Goal: Transaction & Acquisition: Download file/media

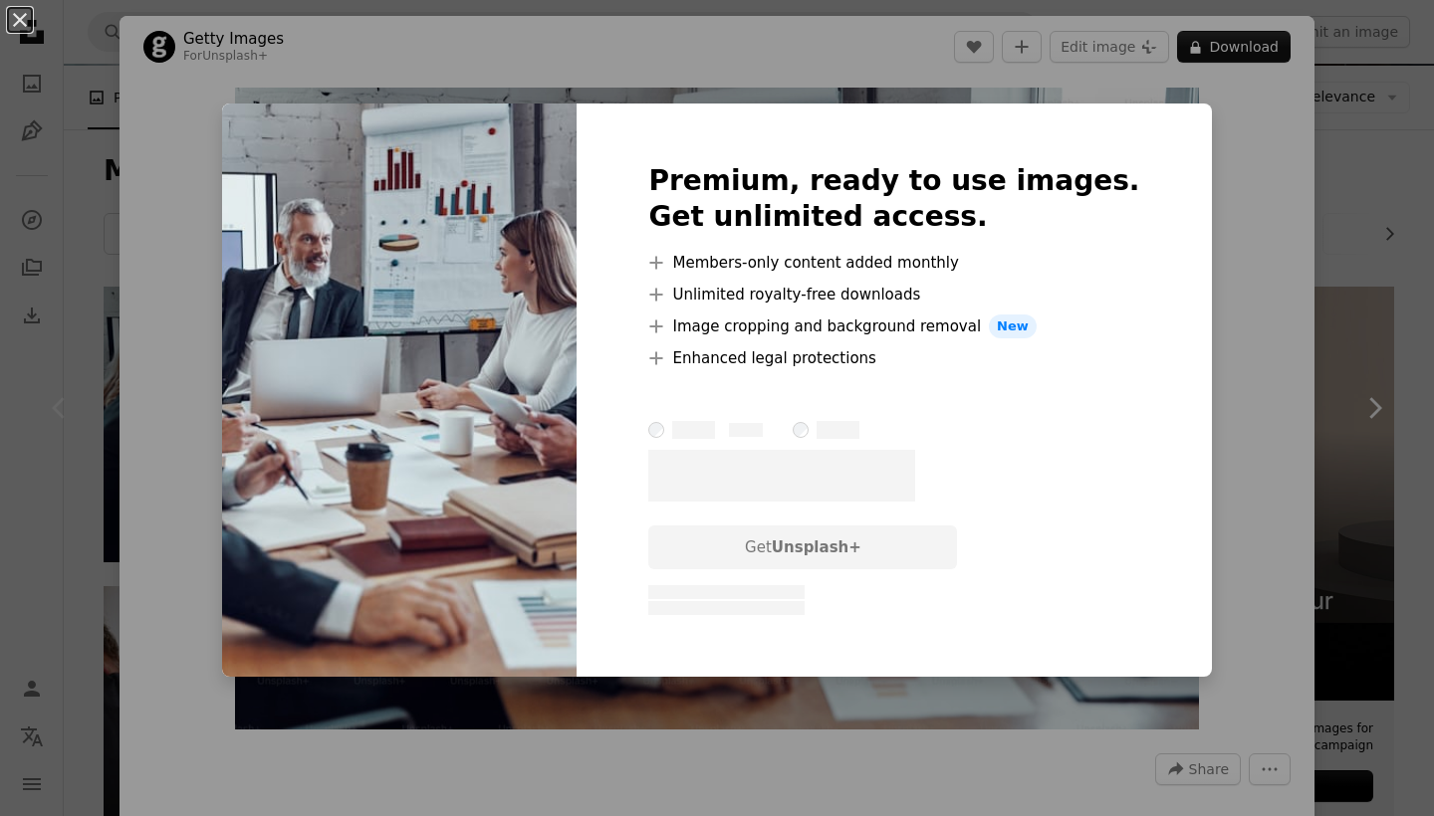
scroll to position [210, 0]
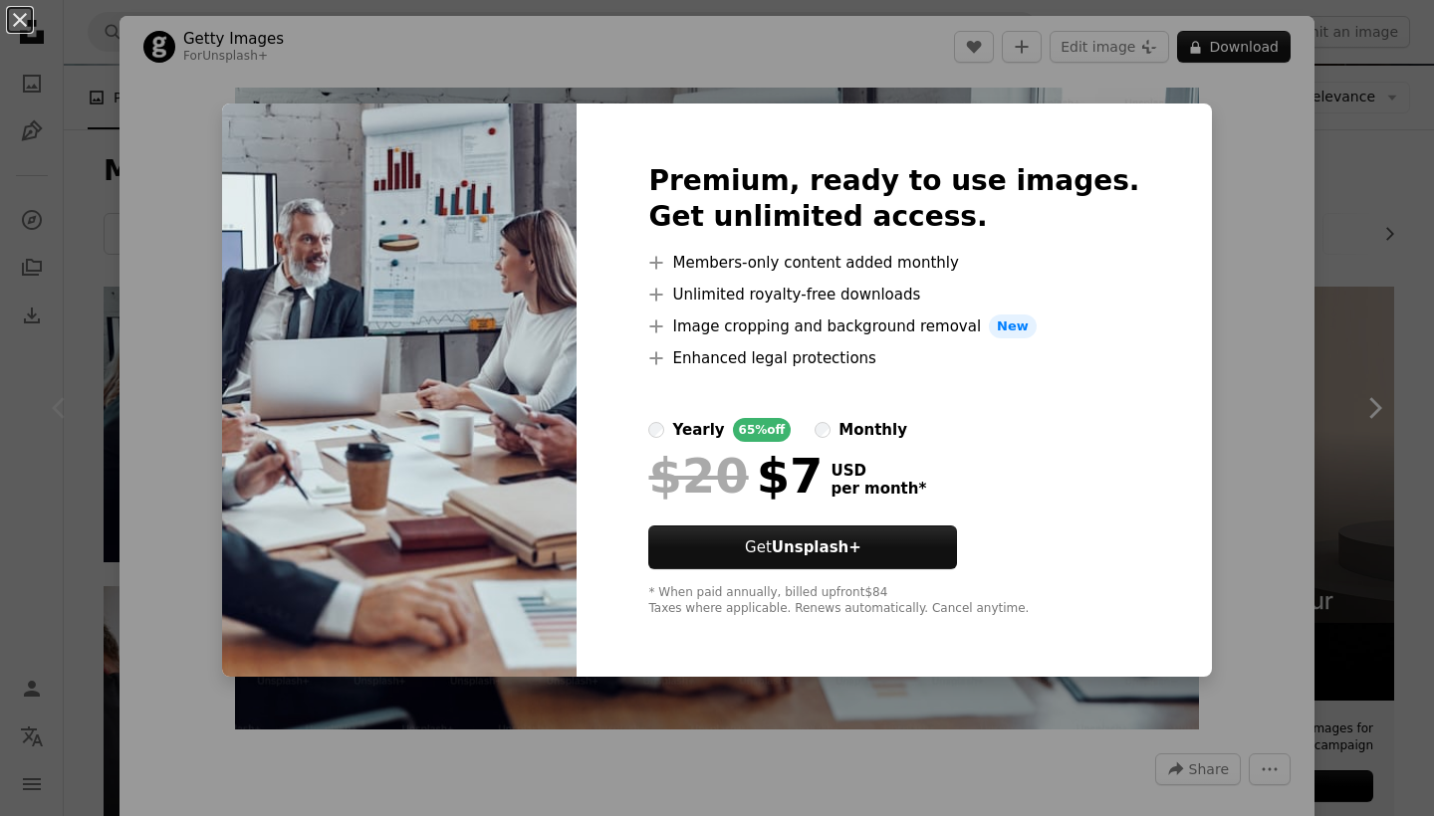
click at [751, 46] on div "An X shape Premium, ready to use images. Get unlimited access. A plus sign Memb…" at bounding box center [717, 408] width 1434 height 816
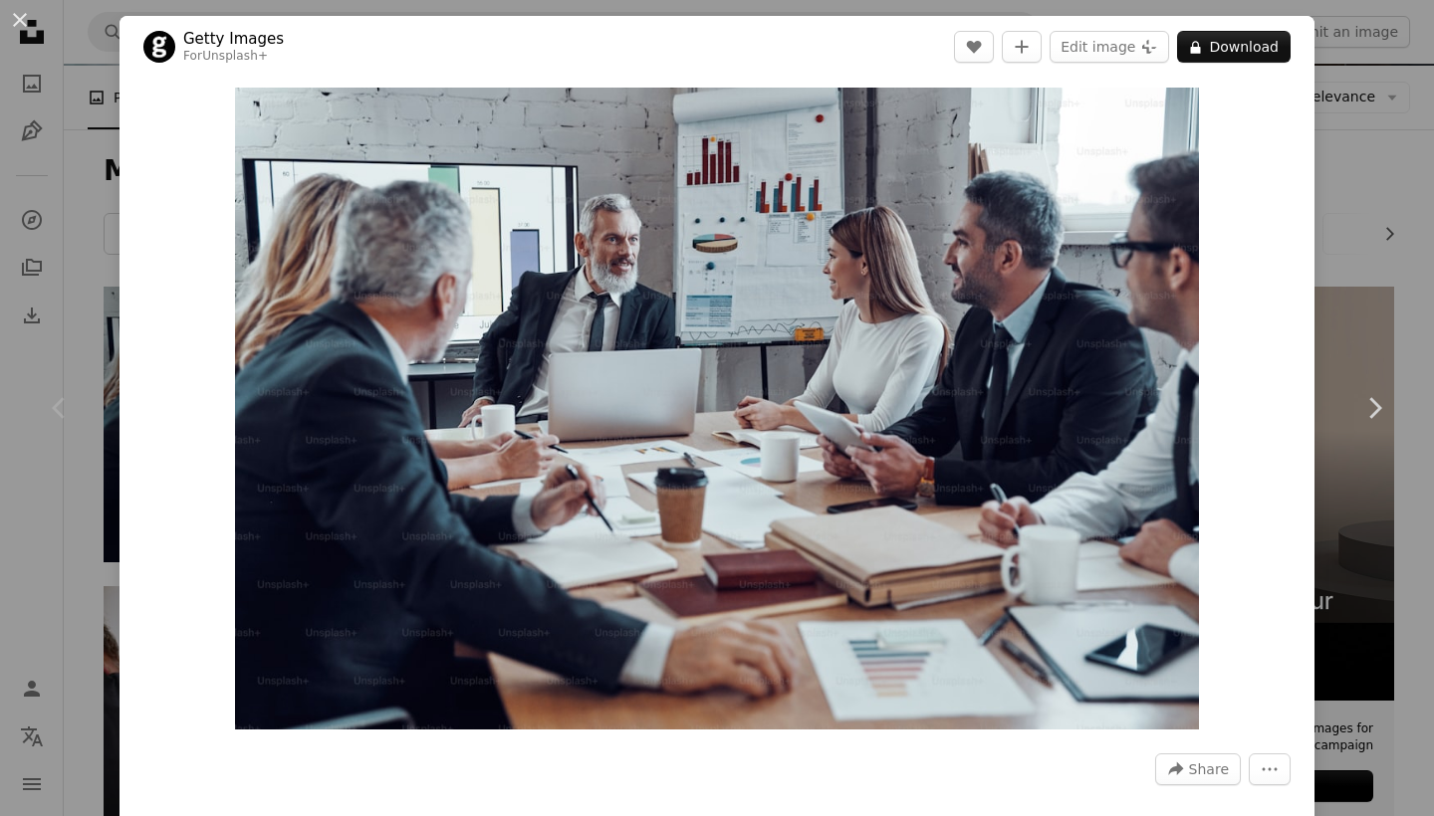
click at [100, 113] on div "An X shape Chevron left Chevron right Getty Images For Unsplash+ A heart A plus…" at bounding box center [717, 408] width 1434 height 816
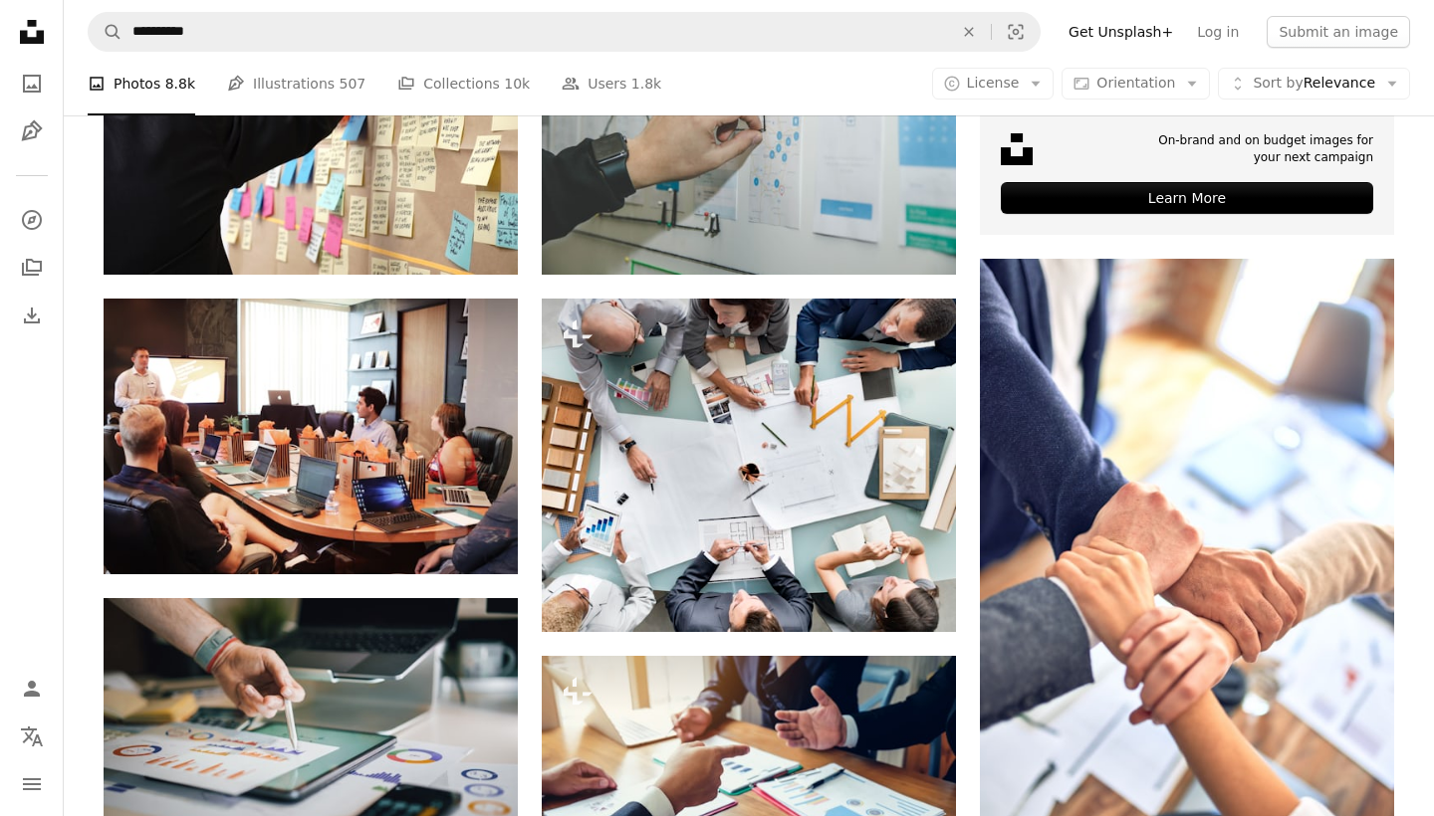
scroll to position [805, 0]
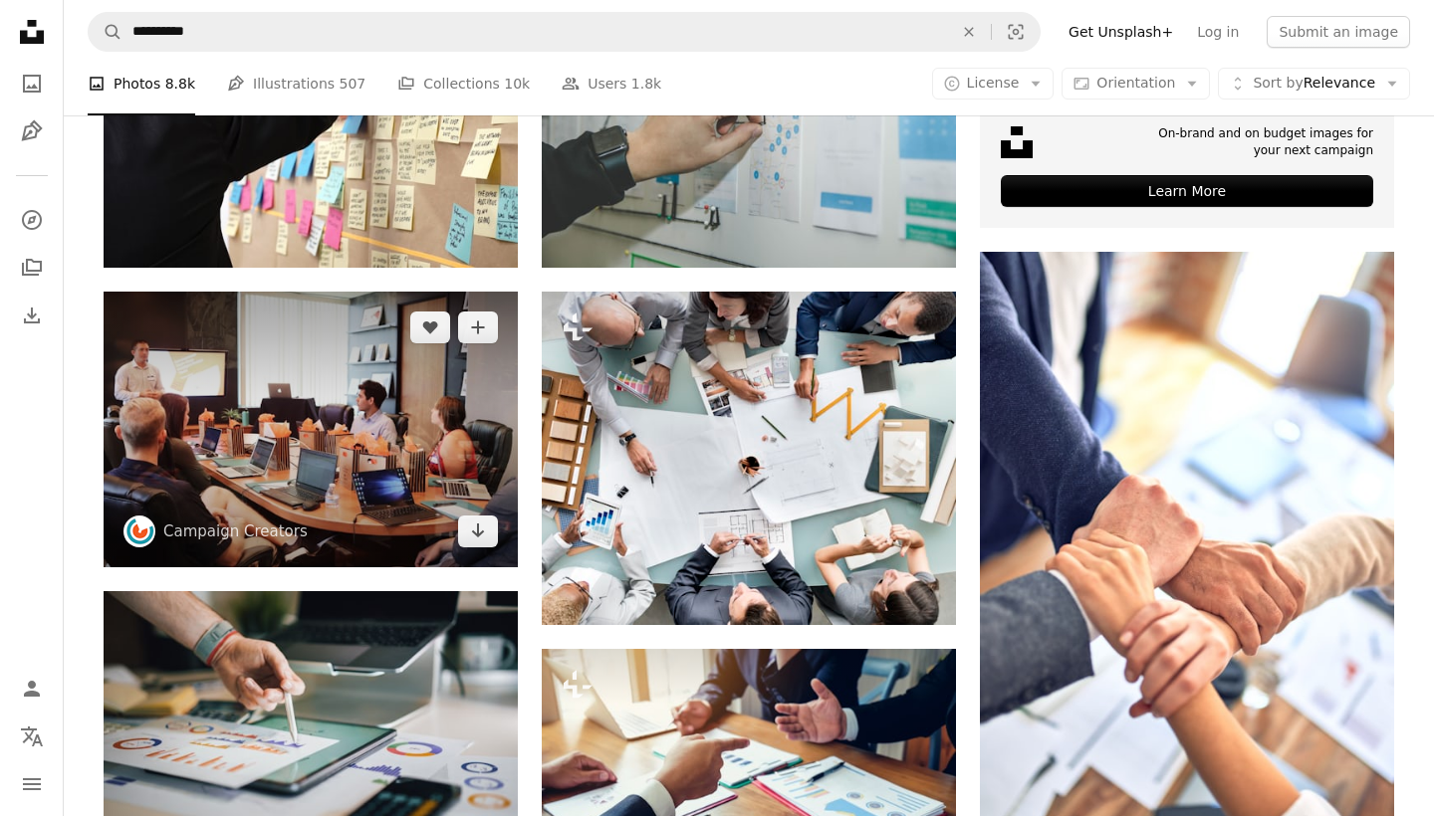
click at [328, 395] on img at bounding box center [311, 430] width 414 height 276
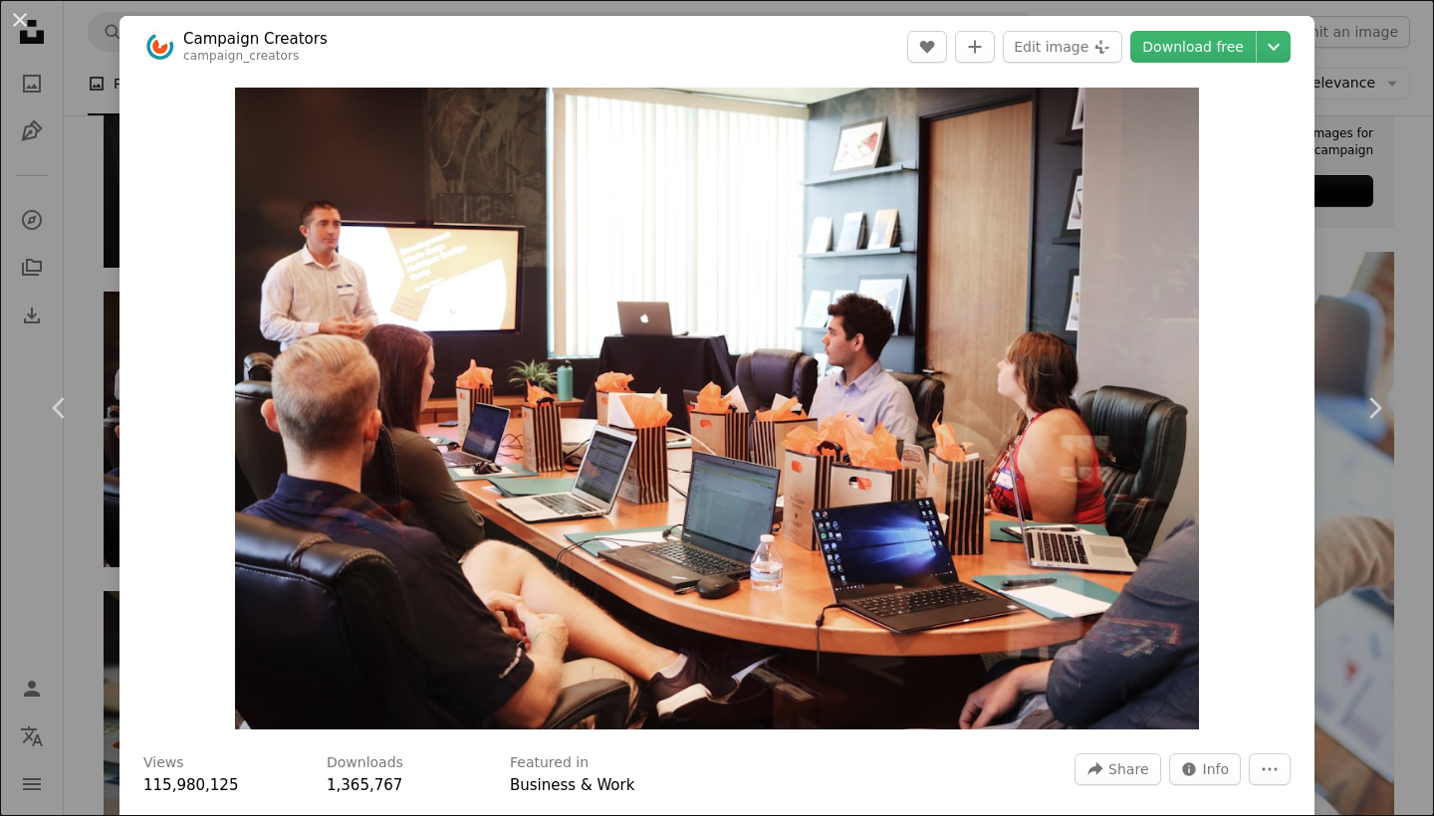
click at [105, 96] on div "An X shape Chevron left Chevron right Campaign Creators campaign_creators A hea…" at bounding box center [717, 408] width 1434 height 816
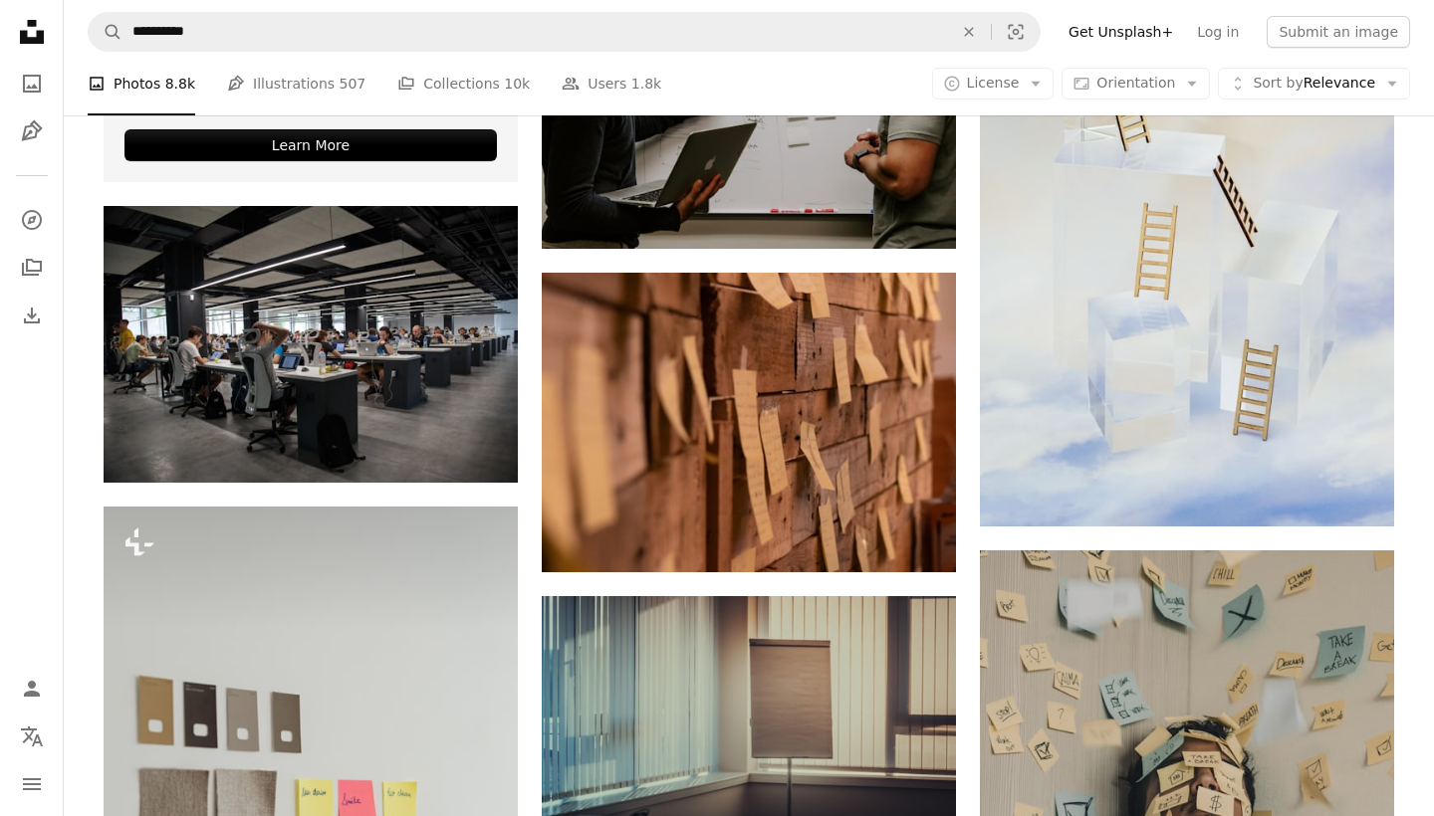
scroll to position [3907, 0]
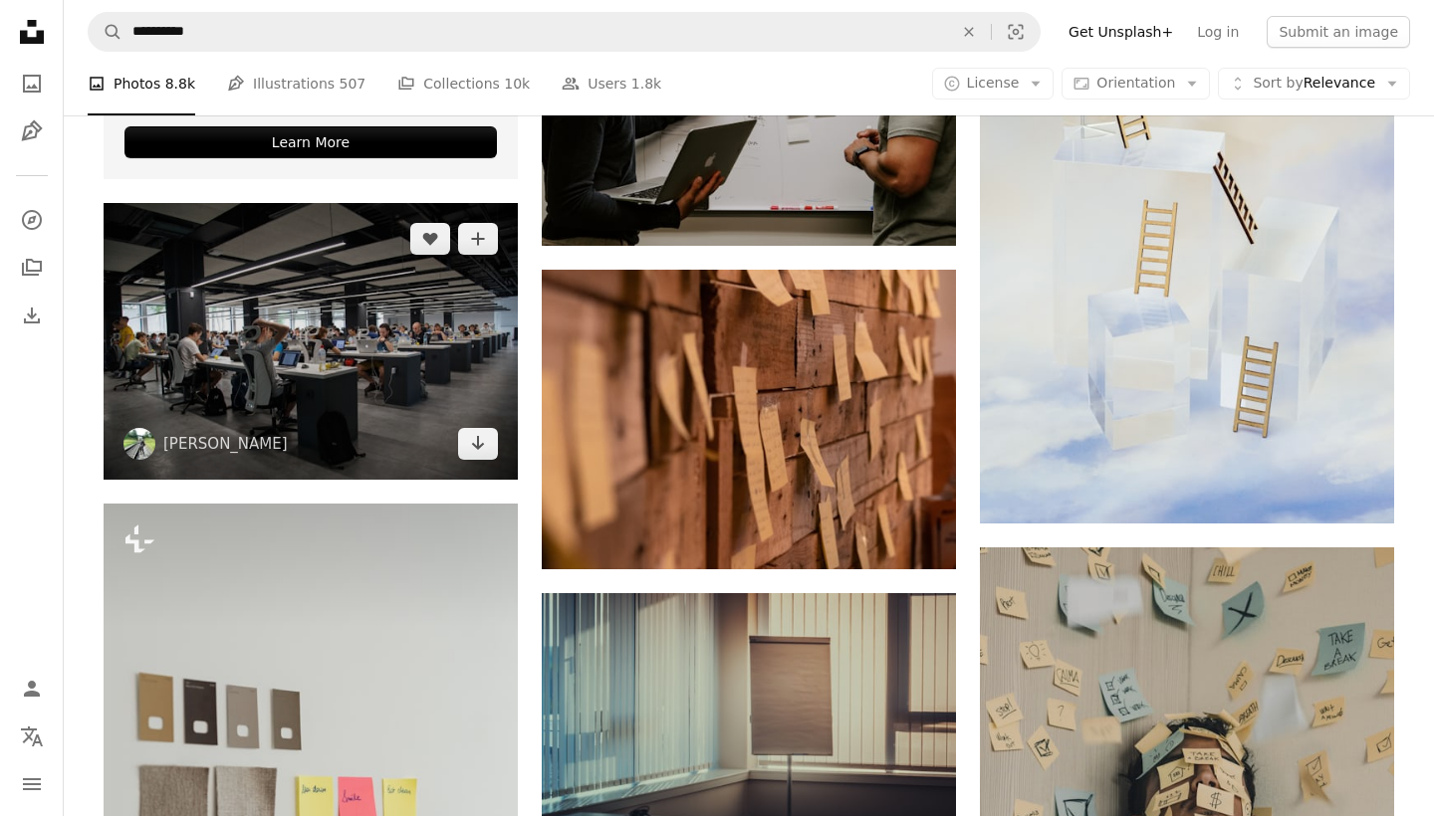
click at [401, 347] on img at bounding box center [311, 341] width 414 height 276
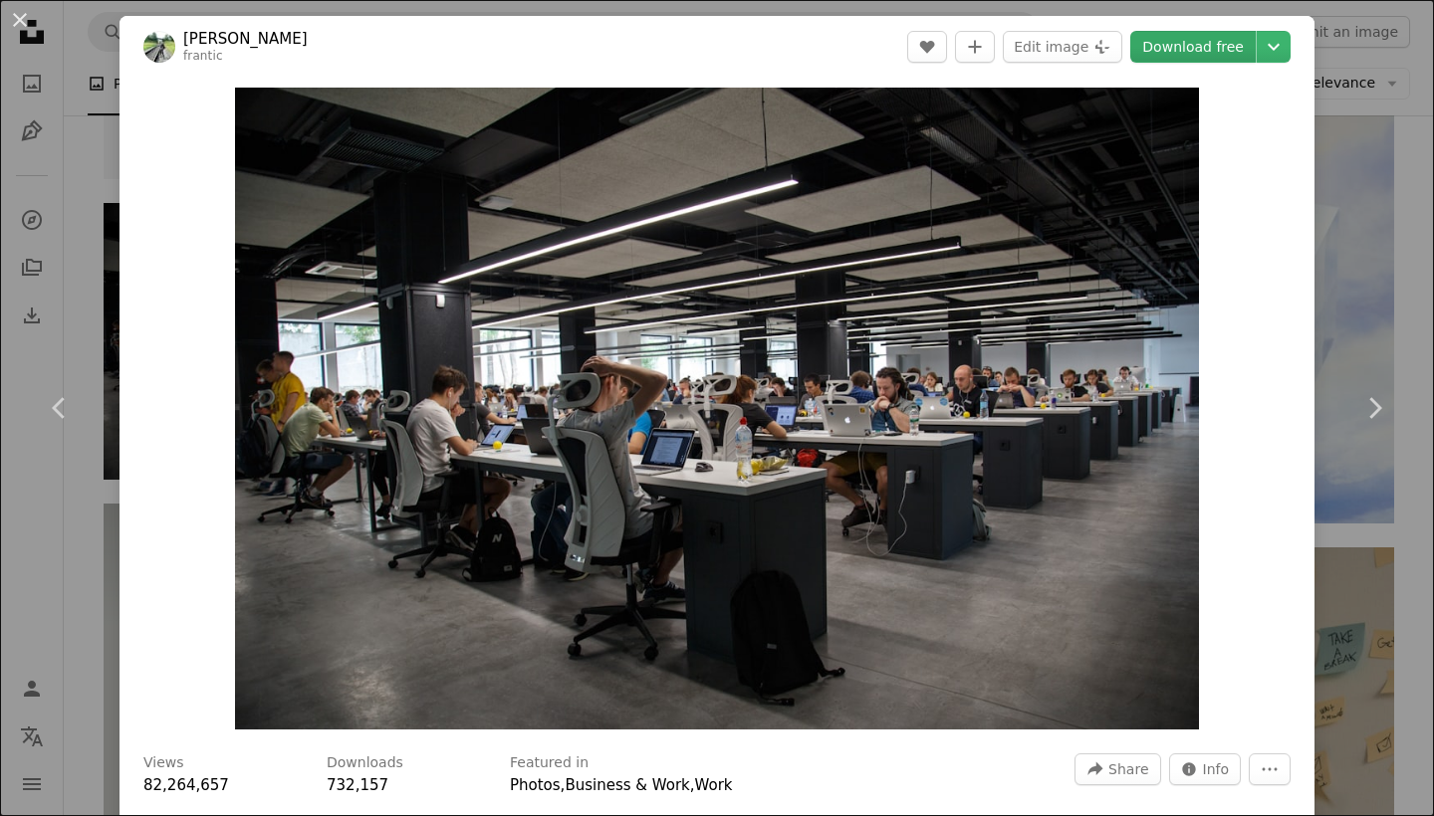
click at [1220, 48] on link "Download free" at bounding box center [1192, 47] width 125 height 32
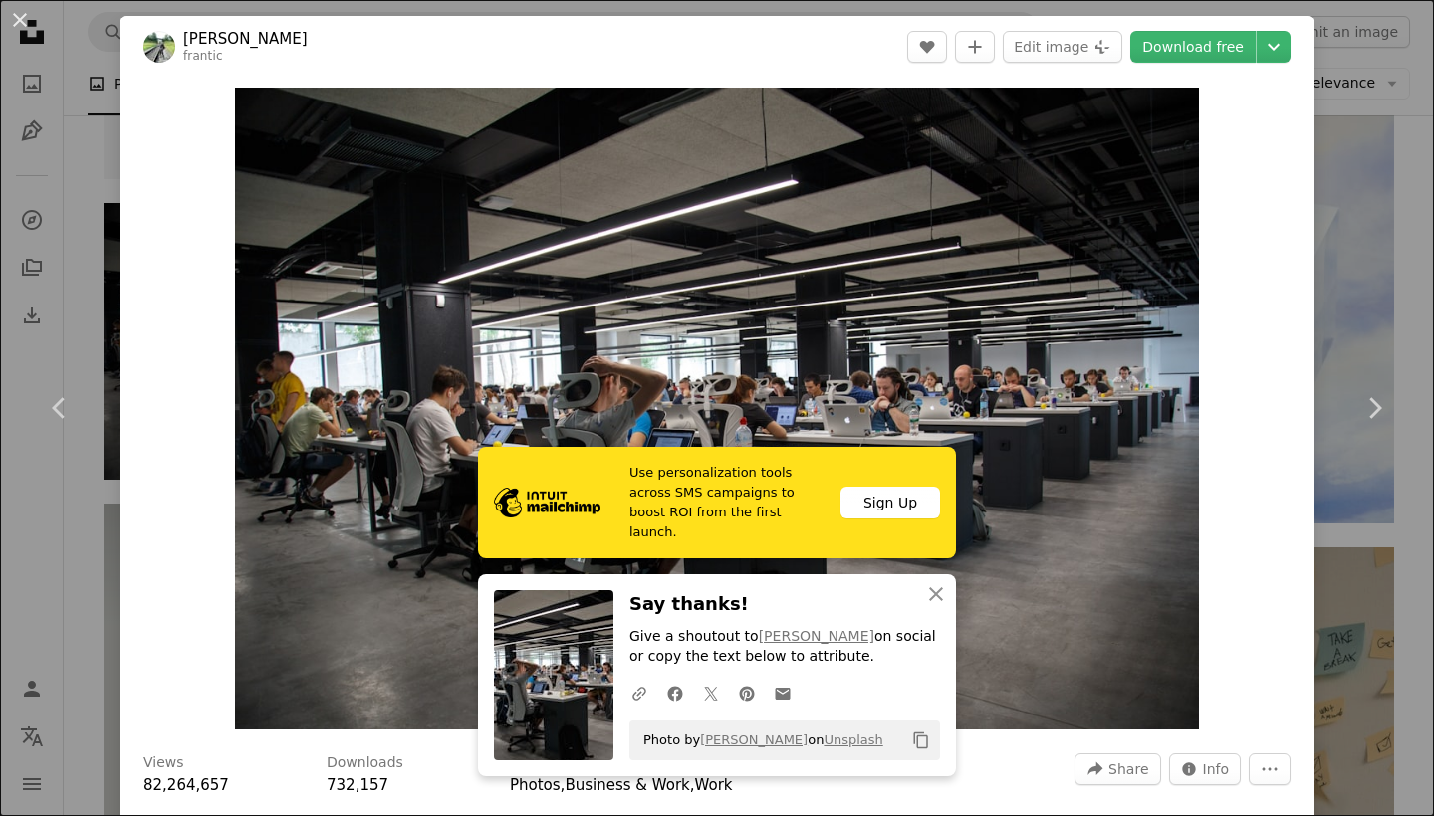
click at [85, 54] on div "An X shape Chevron left Chevron right [PERSON_NAME] frantic A heart A plus sign…" at bounding box center [717, 408] width 1434 height 816
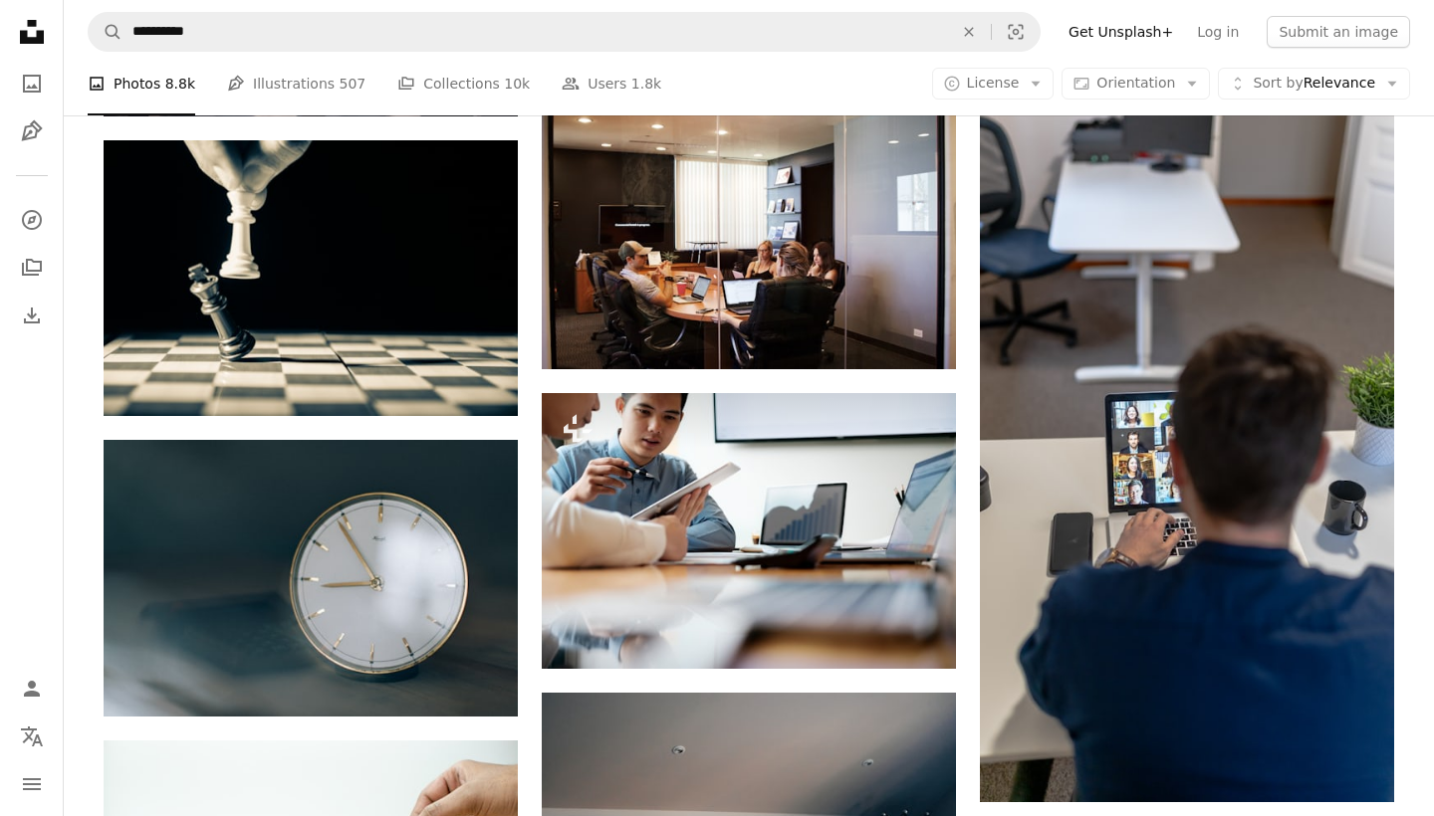
scroll to position [7087, 0]
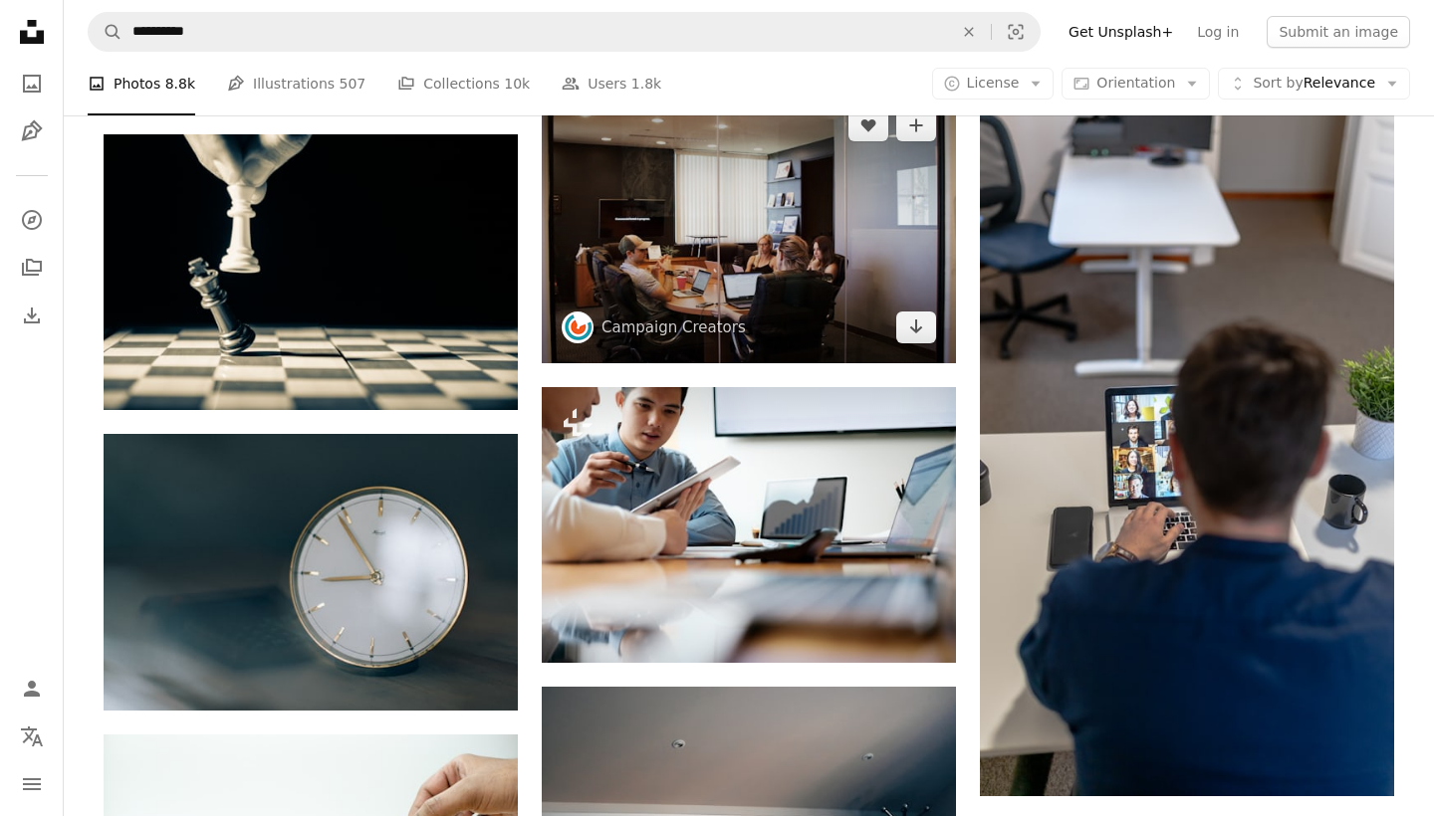
click at [722, 267] on img at bounding box center [749, 227] width 414 height 274
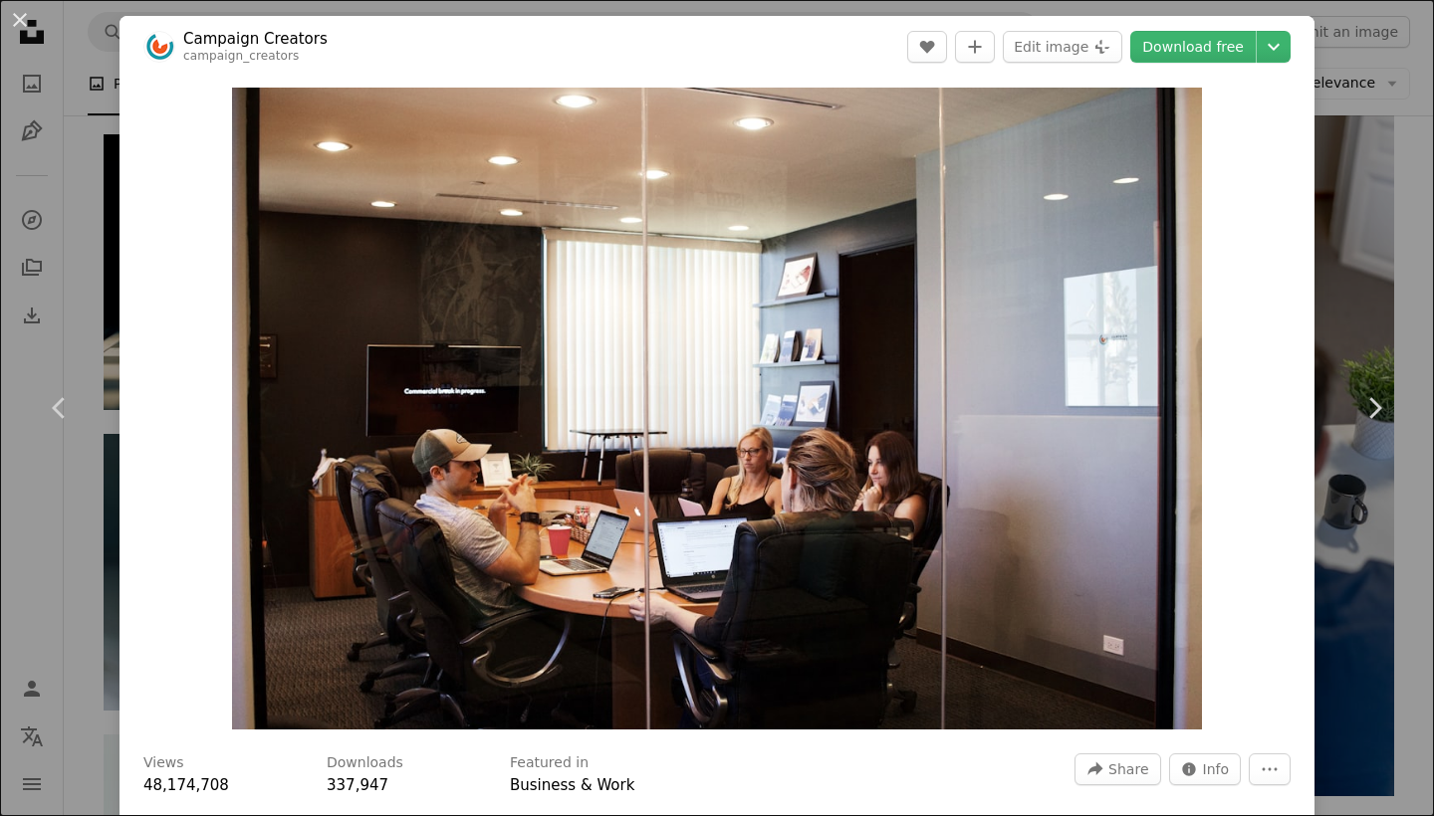
click at [99, 149] on div "An X shape Chevron left Chevron right Campaign Creators campaign_creators A hea…" at bounding box center [717, 408] width 1434 height 816
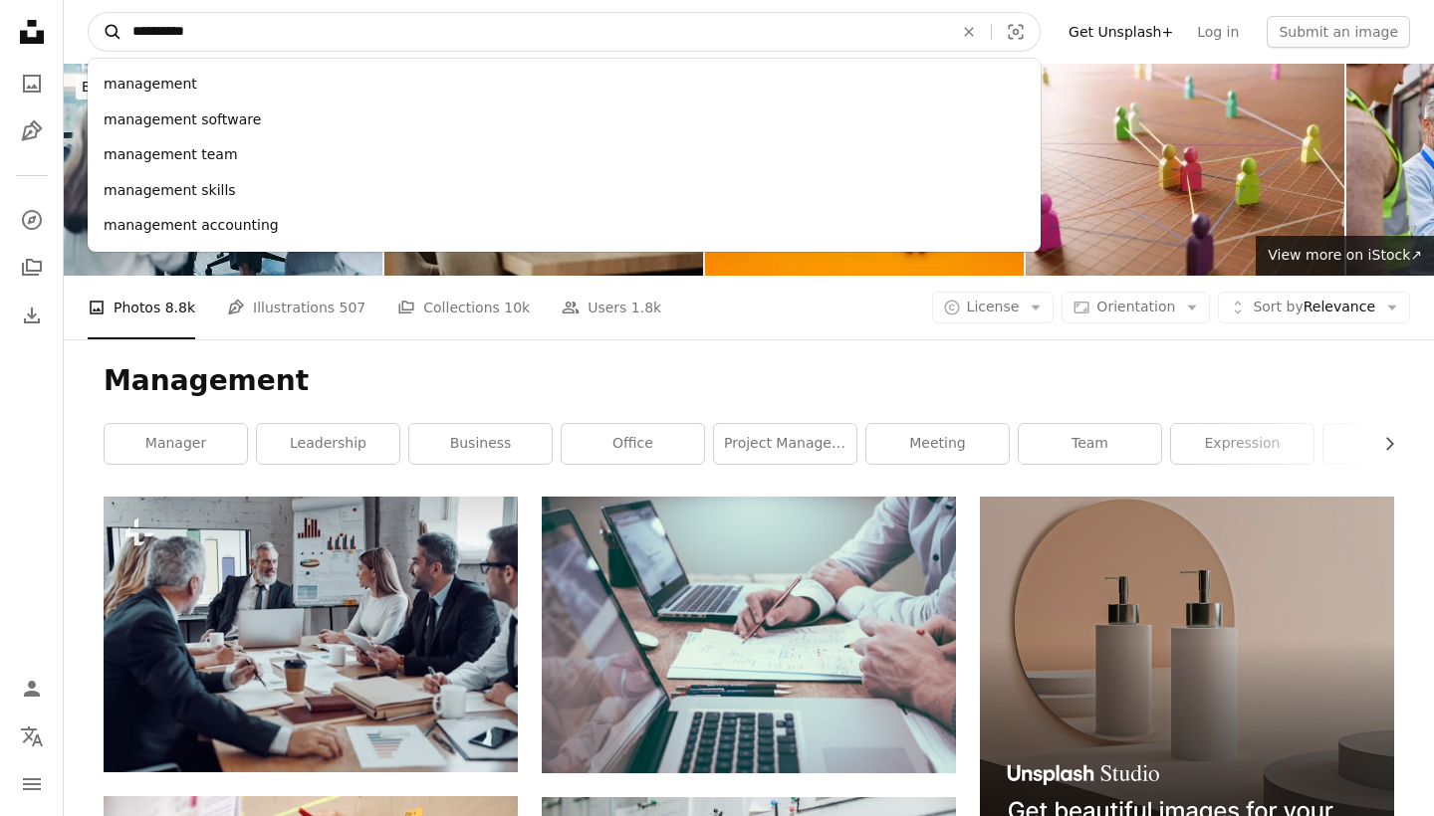
drag, startPoint x: 260, startPoint y: 22, endPoint x: 112, endPoint y: 28, distance: 148.5
click at [112, 28] on form "**********" at bounding box center [564, 32] width 953 height 40
type input "********"
click at [106, 32] on button "A magnifying glass" at bounding box center [106, 32] width 34 height 38
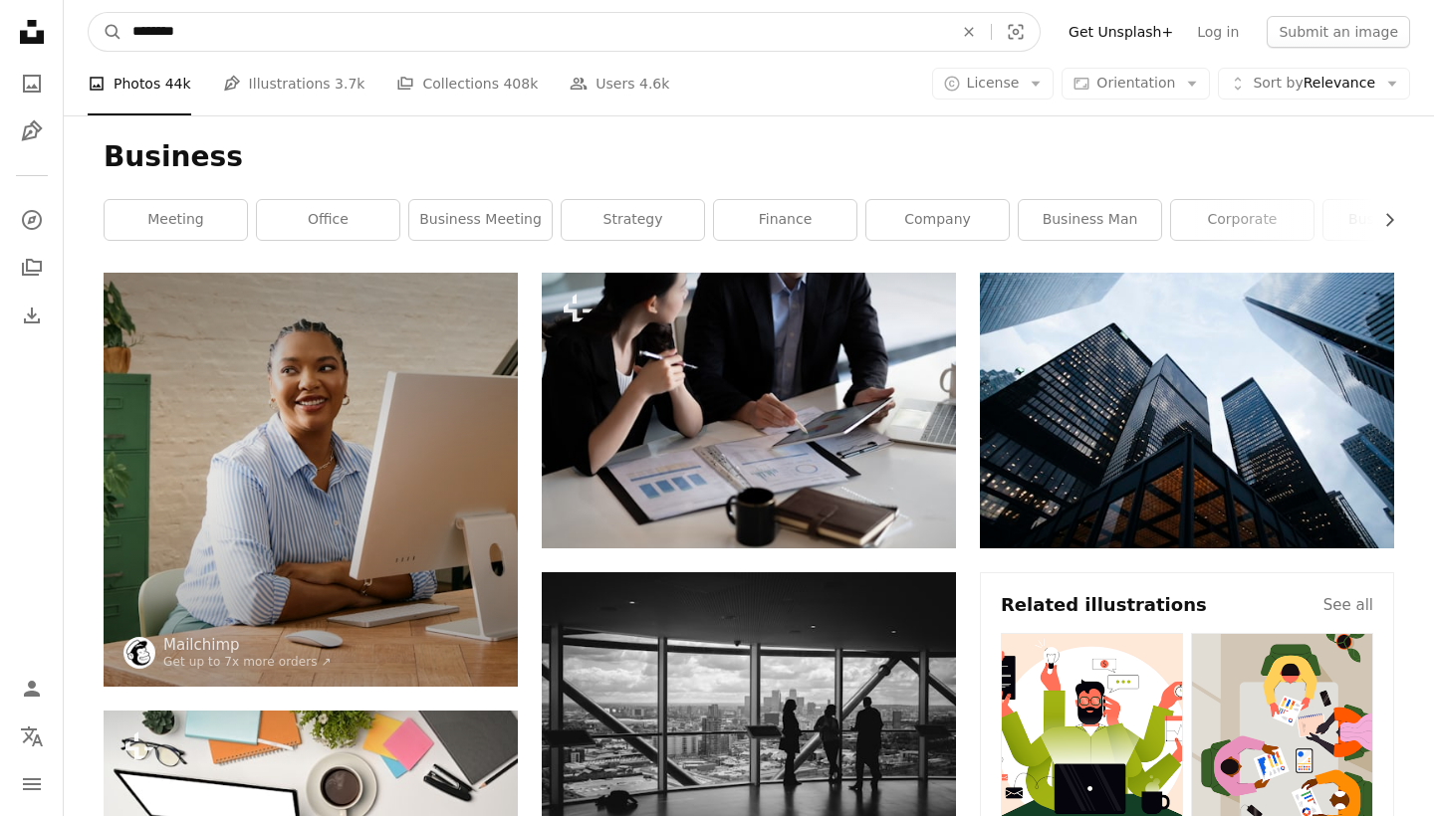
click at [358, 28] on input "********" at bounding box center [534, 32] width 824 height 38
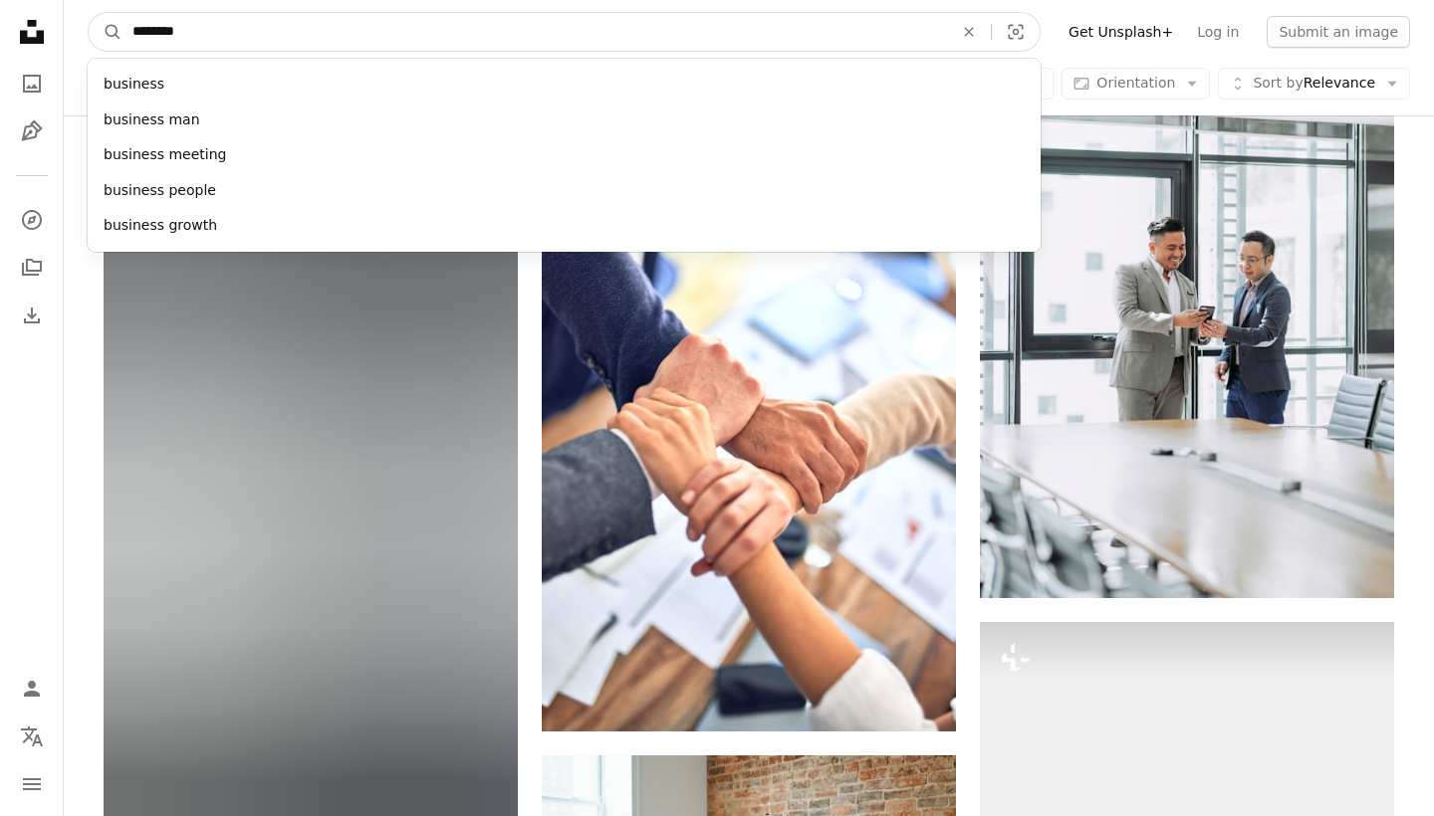
scroll to position [4742, 0]
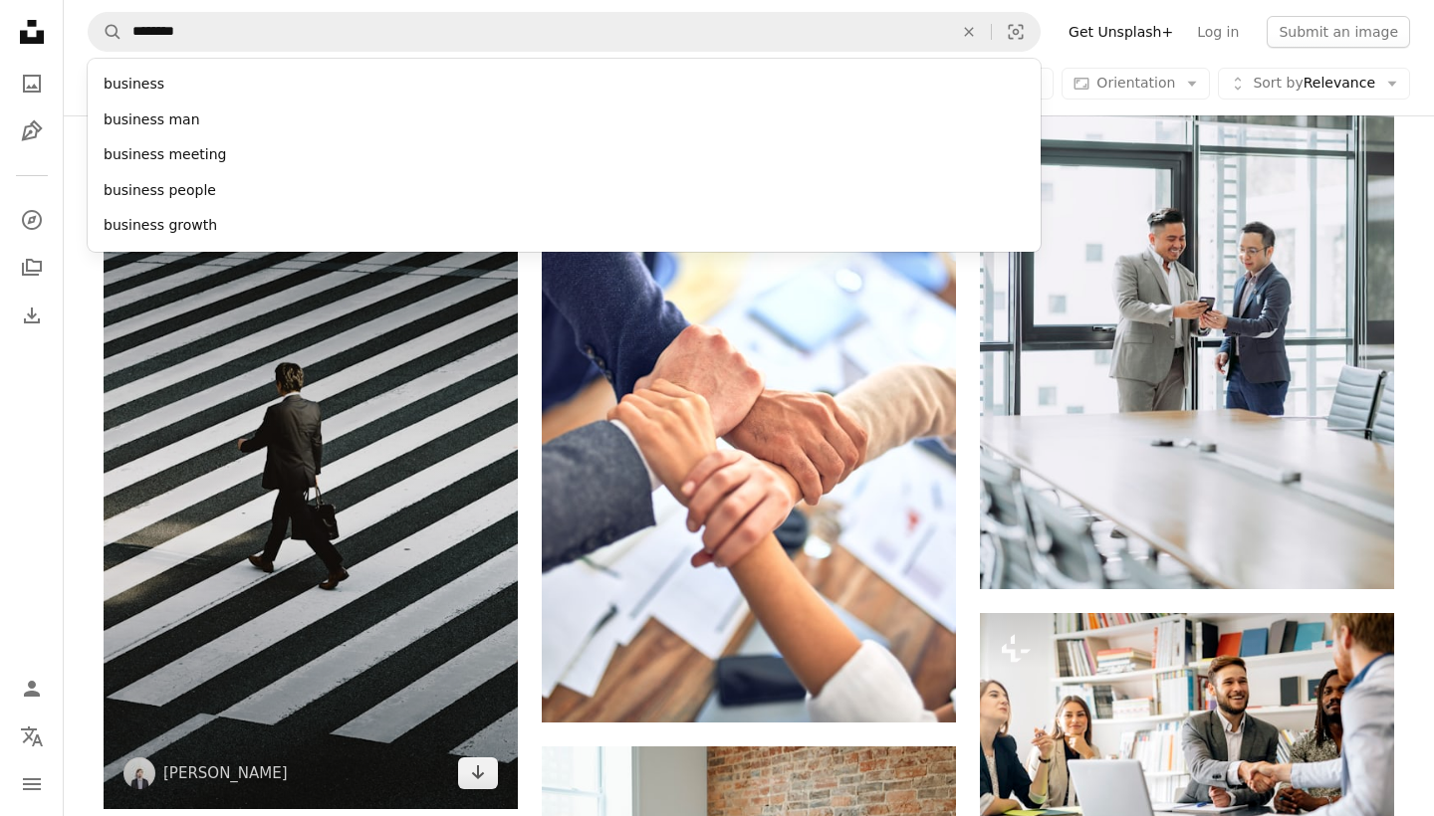
click at [321, 535] on img at bounding box center [311, 498] width 414 height 621
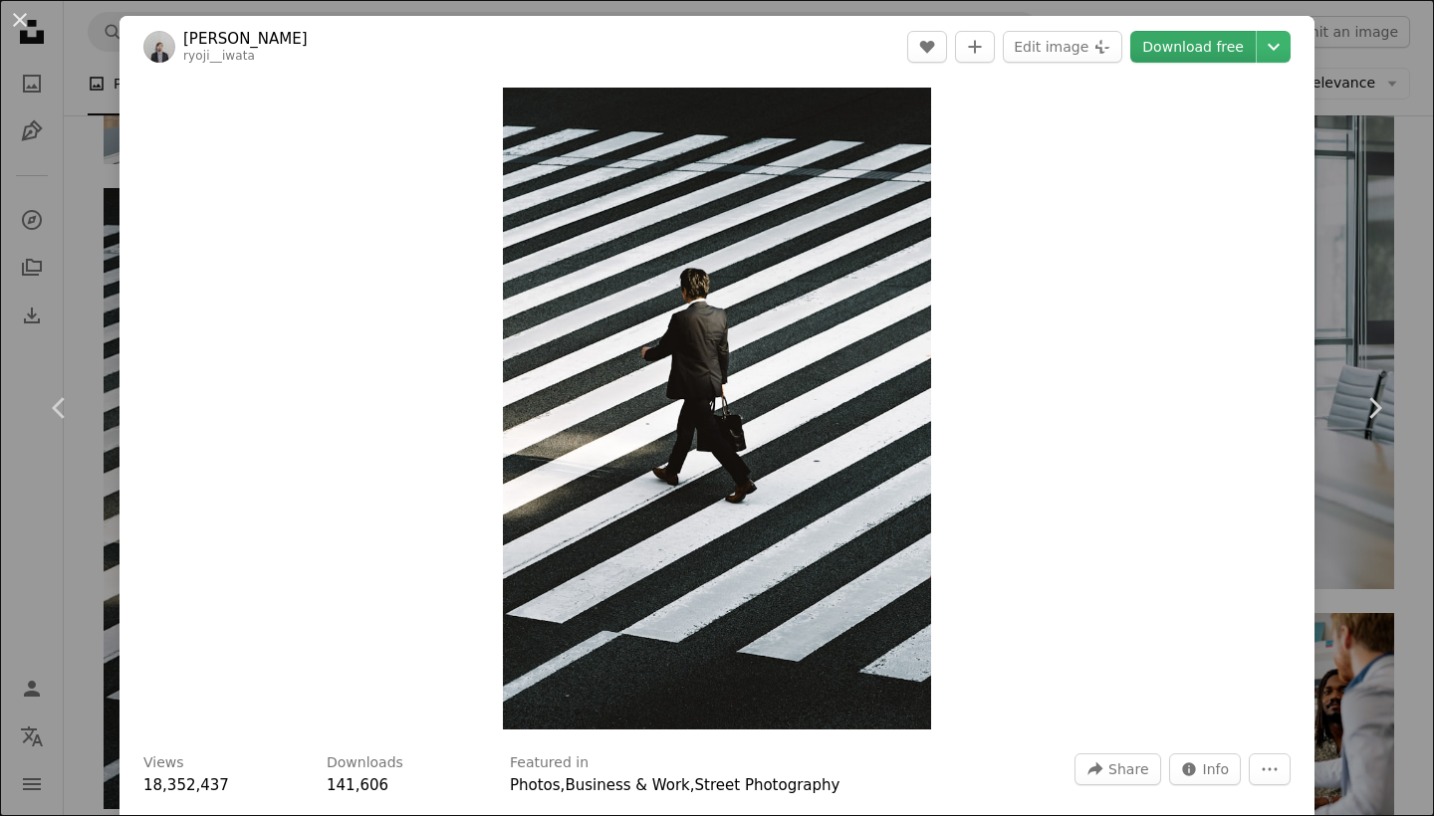
click at [1215, 50] on link "Download free" at bounding box center [1192, 47] width 125 height 32
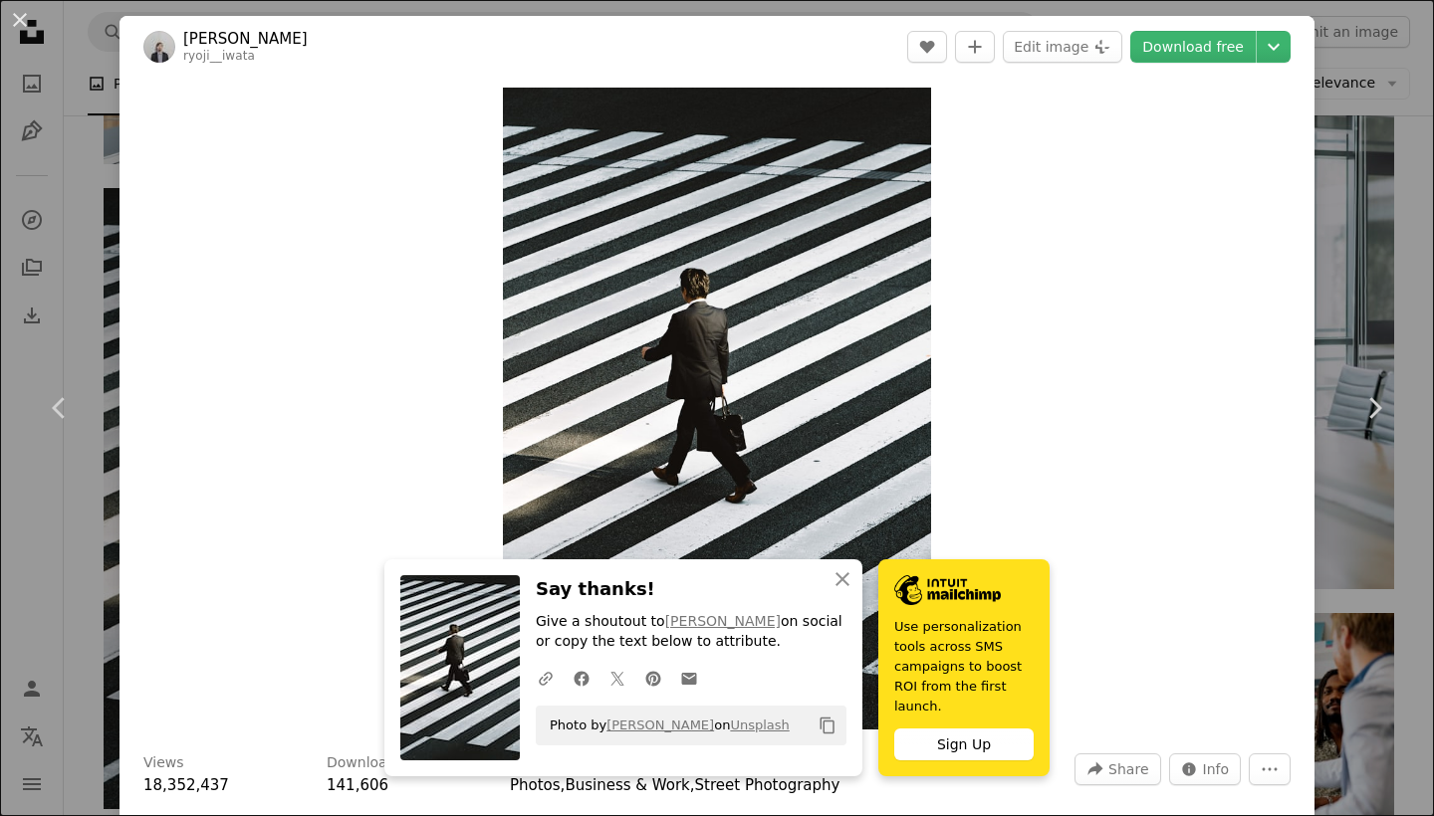
click at [80, 26] on div "An X shape Chevron left Chevron right [PERSON_NAME] ryoji__iwata A heart A plus…" at bounding box center [717, 408] width 1434 height 816
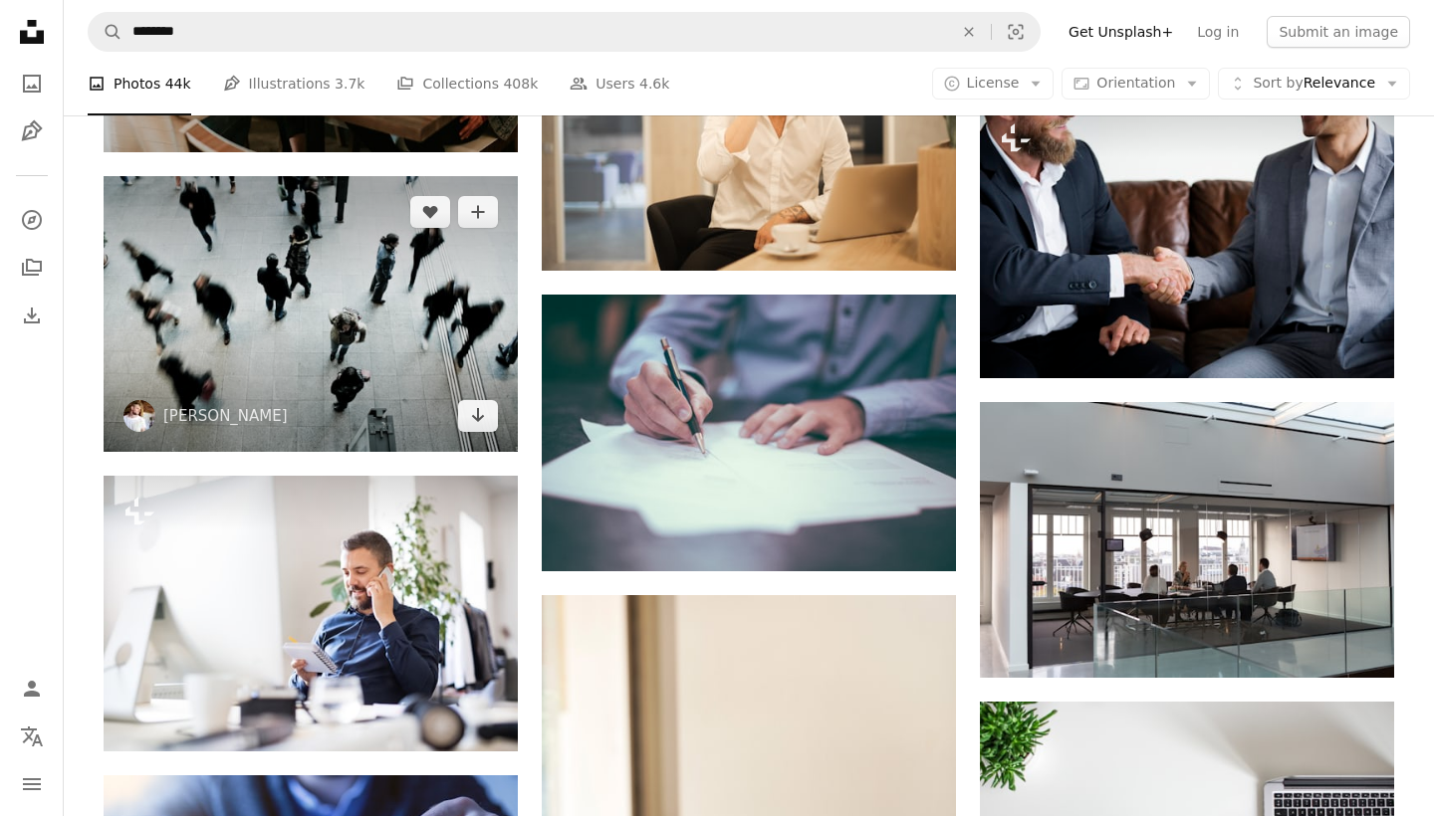
scroll to position [8231, 0]
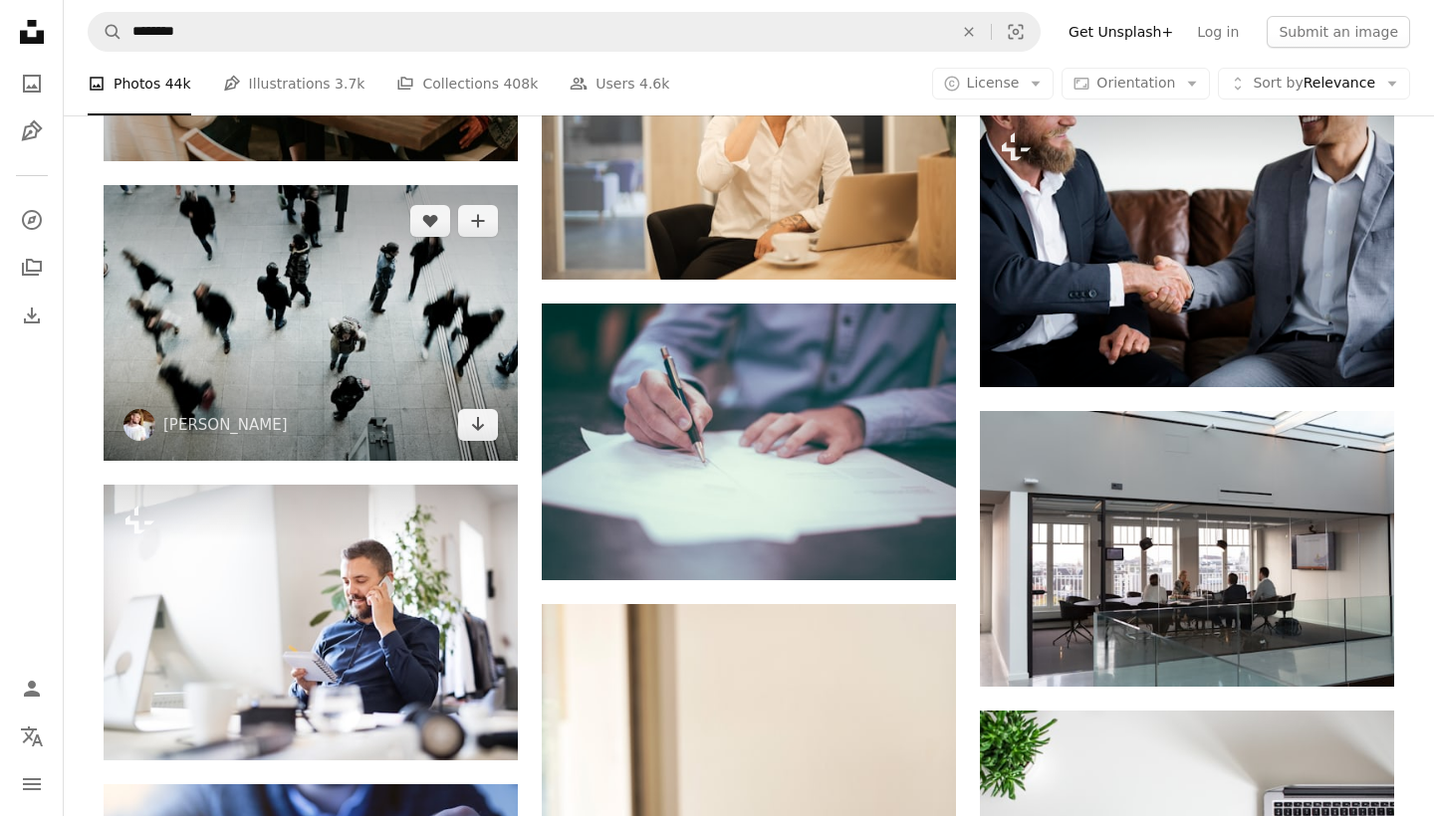
click at [315, 370] on img at bounding box center [311, 323] width 414 height 276
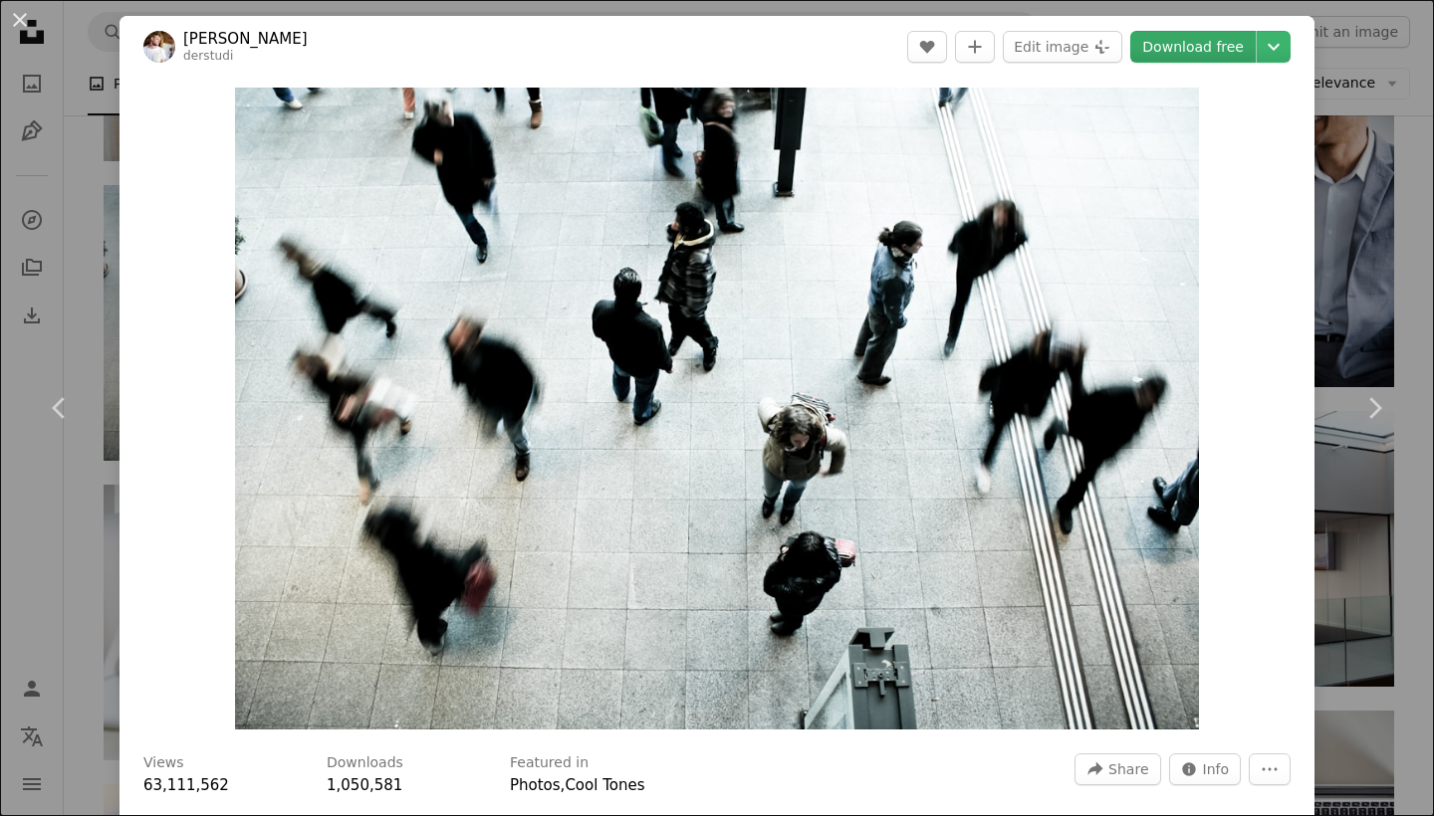
click at [1185, 46] on link "Download free" at bounding box center [1192, 47] width 125 height 32
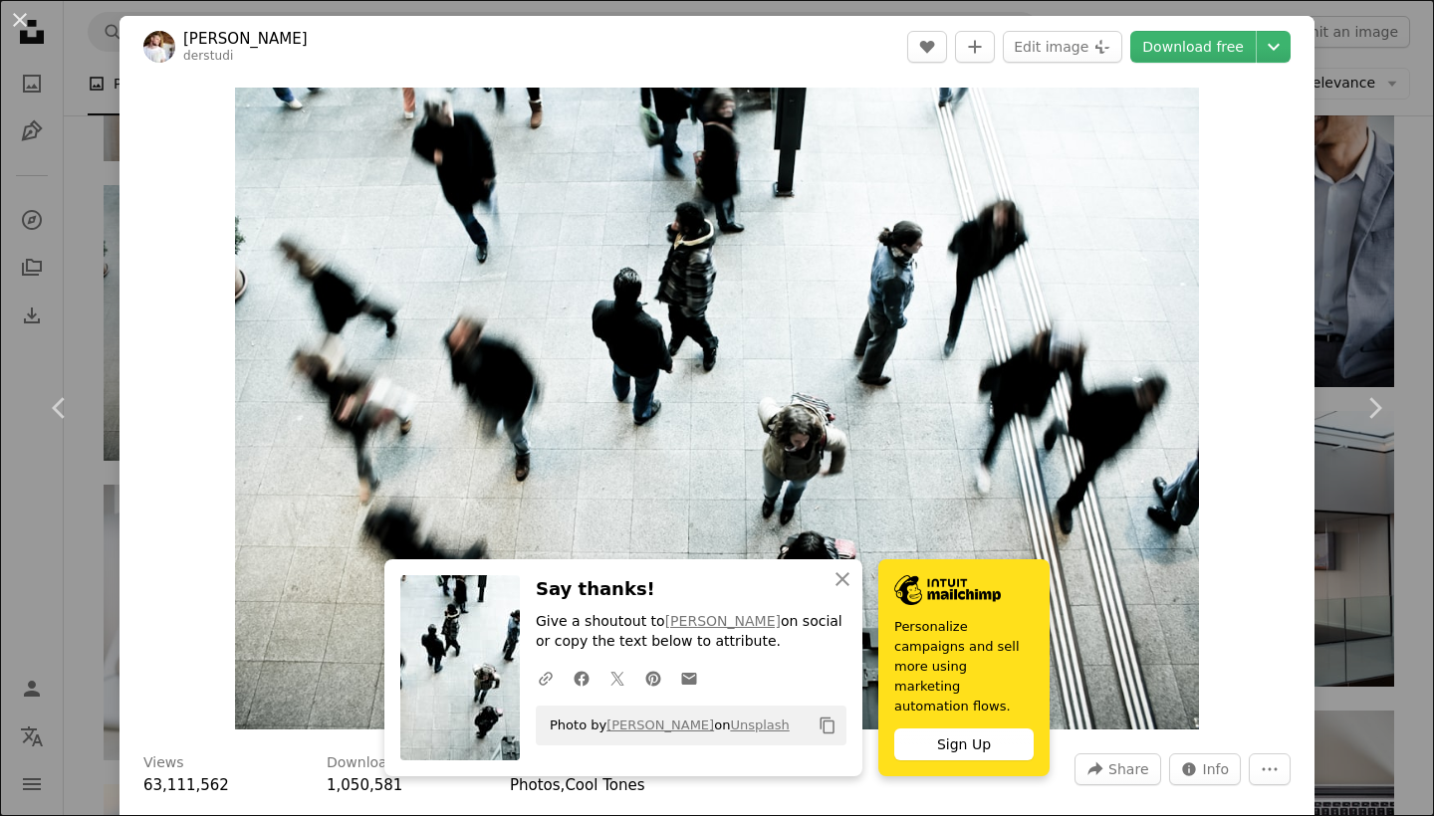
click at [75, 76] on div "An X shape Chevron left Chevron right [PERSON_NAME] derstudi A heart A plus sig…" at bounding box center [717, 408] width 1434 height 816
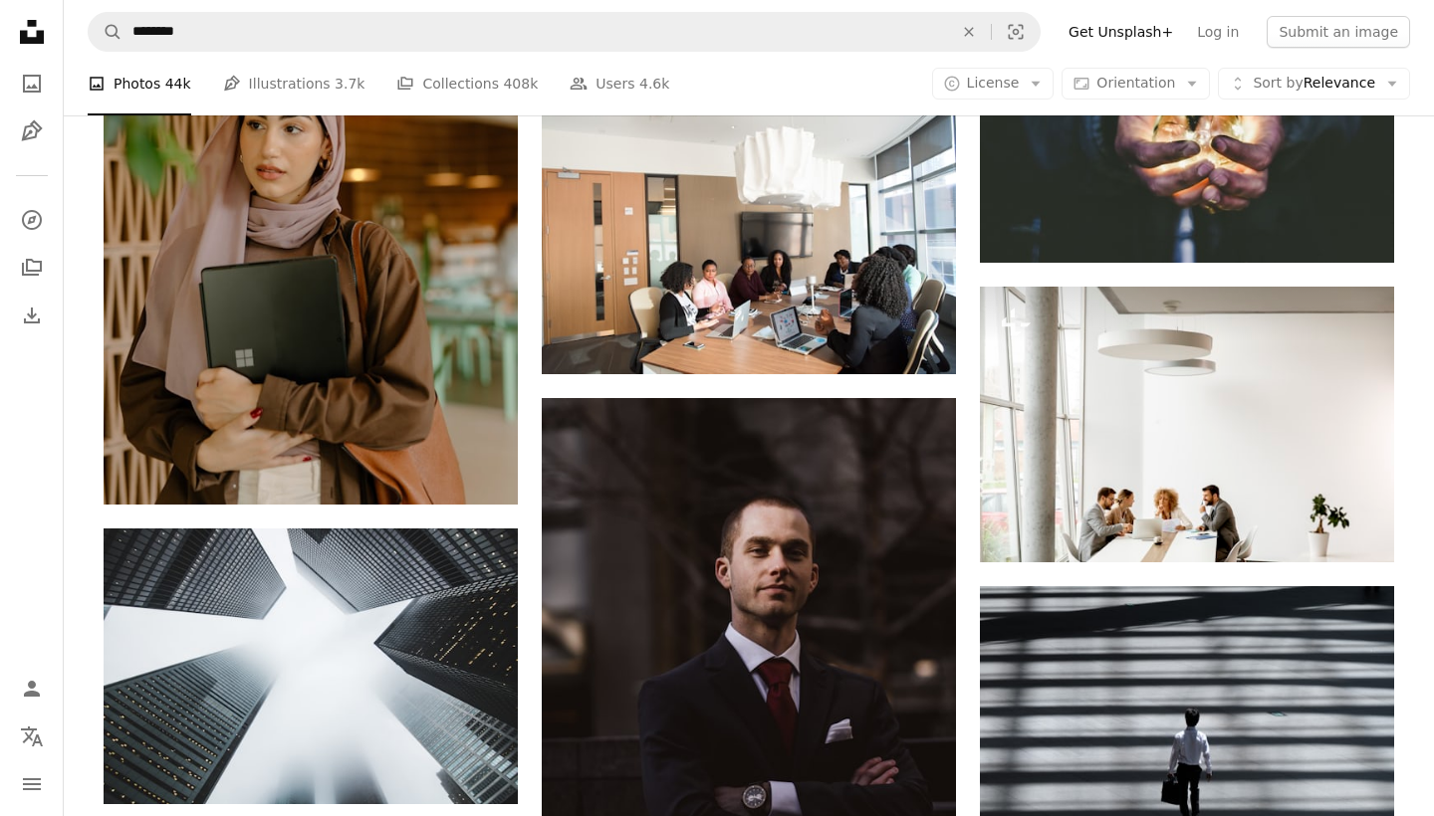
scroll to position [12990, 0]
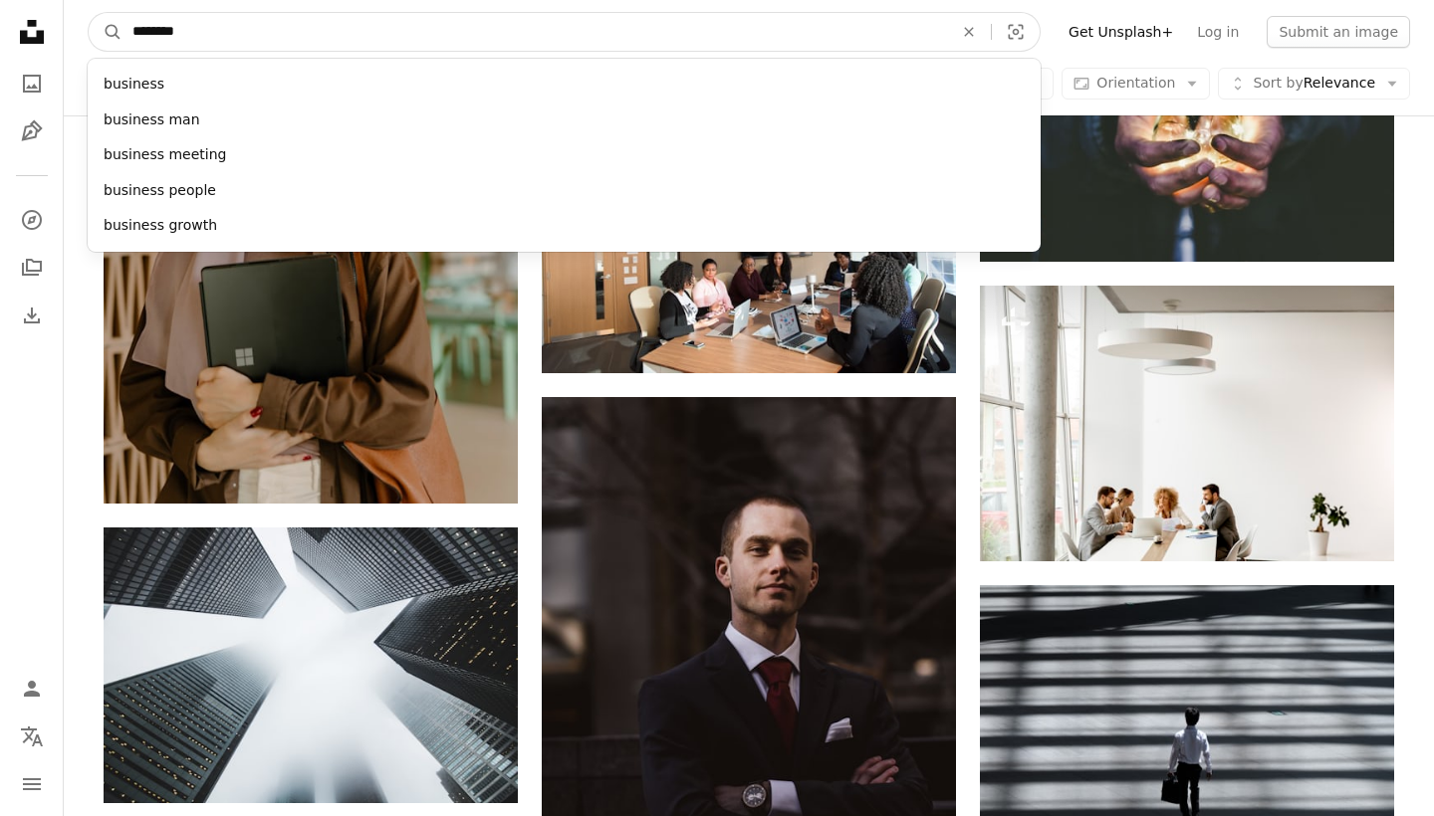
drag, startPoint x: 442, startPoint y: 33, endPoint x: 54, endPoint y: 51, distance: 388.7
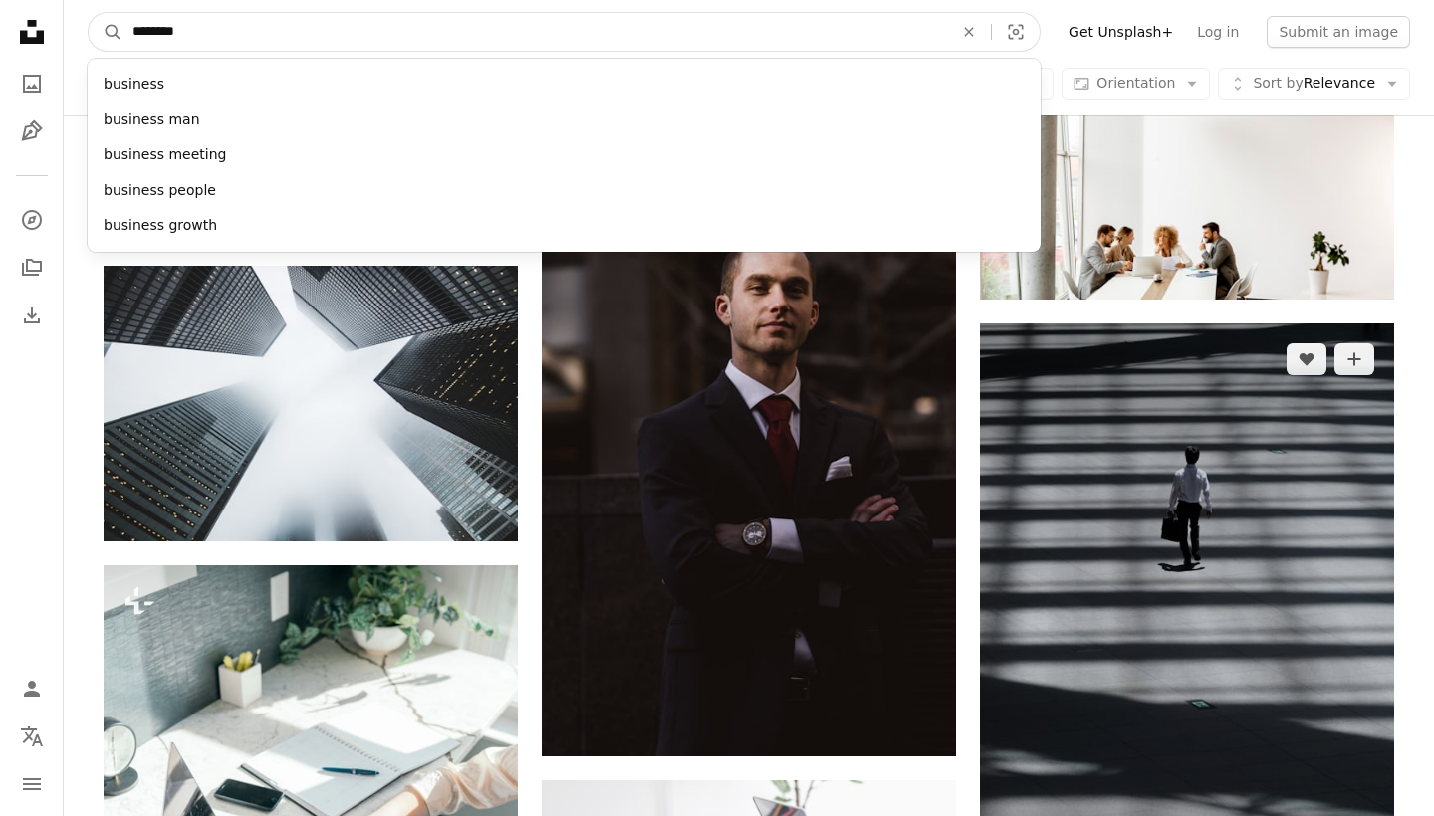
scroll to position [13286, 0]
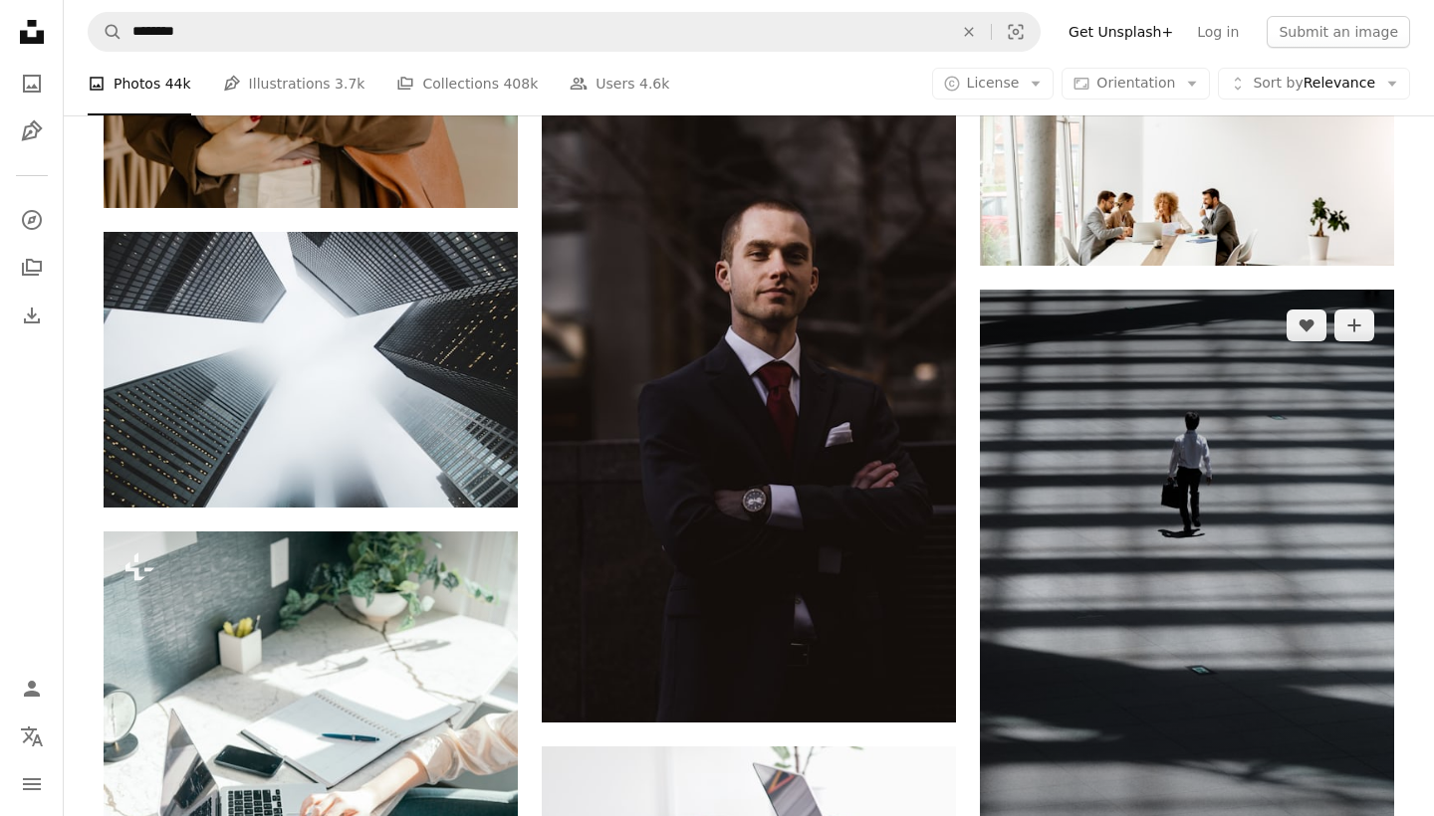
click at [1049, 533] on img at bounding box center [1187, 600] width 414 height 621
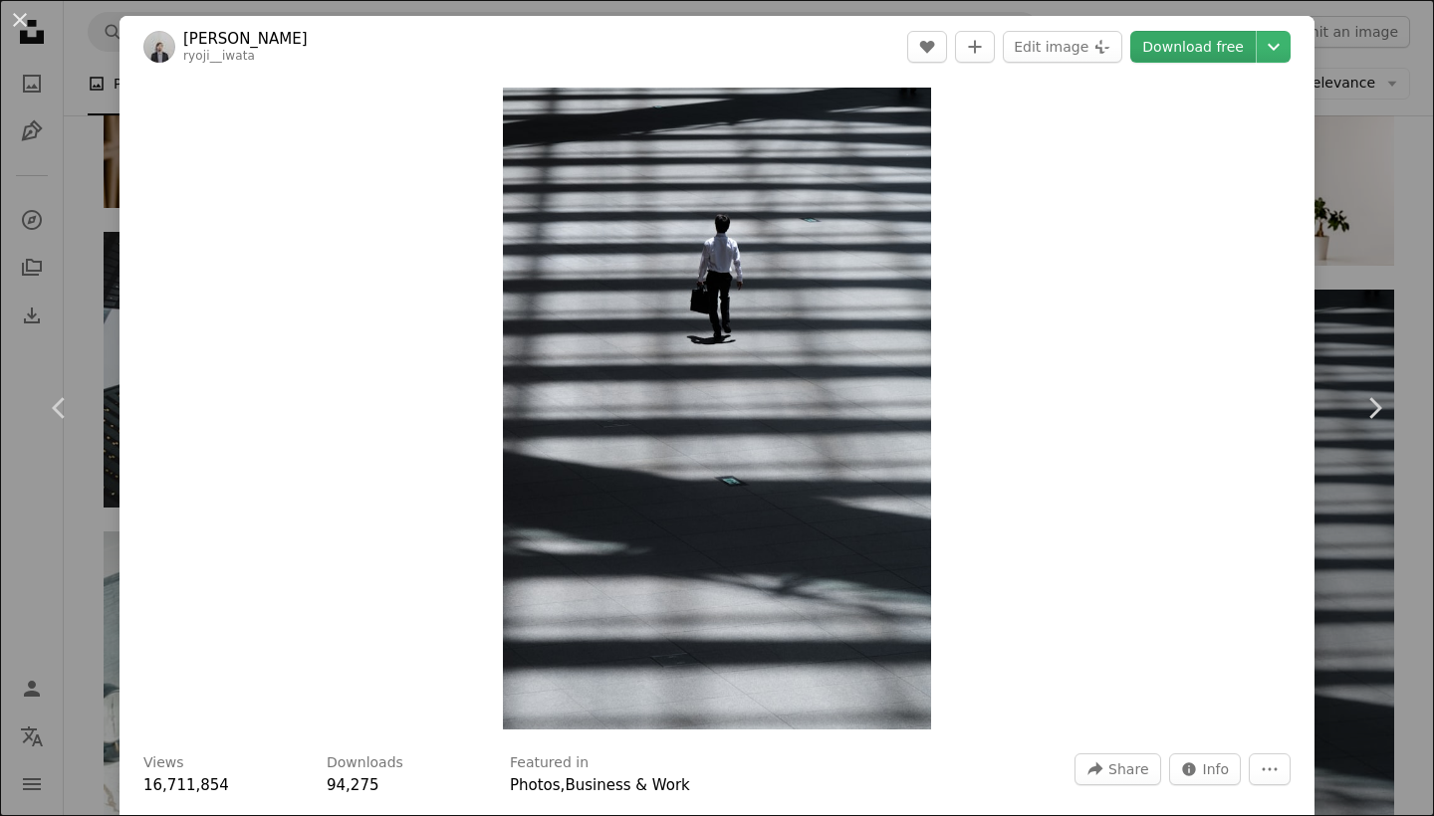
click at [1184, 39] on link "Download free" at bounding box center [1192, 47] width 125 height 32
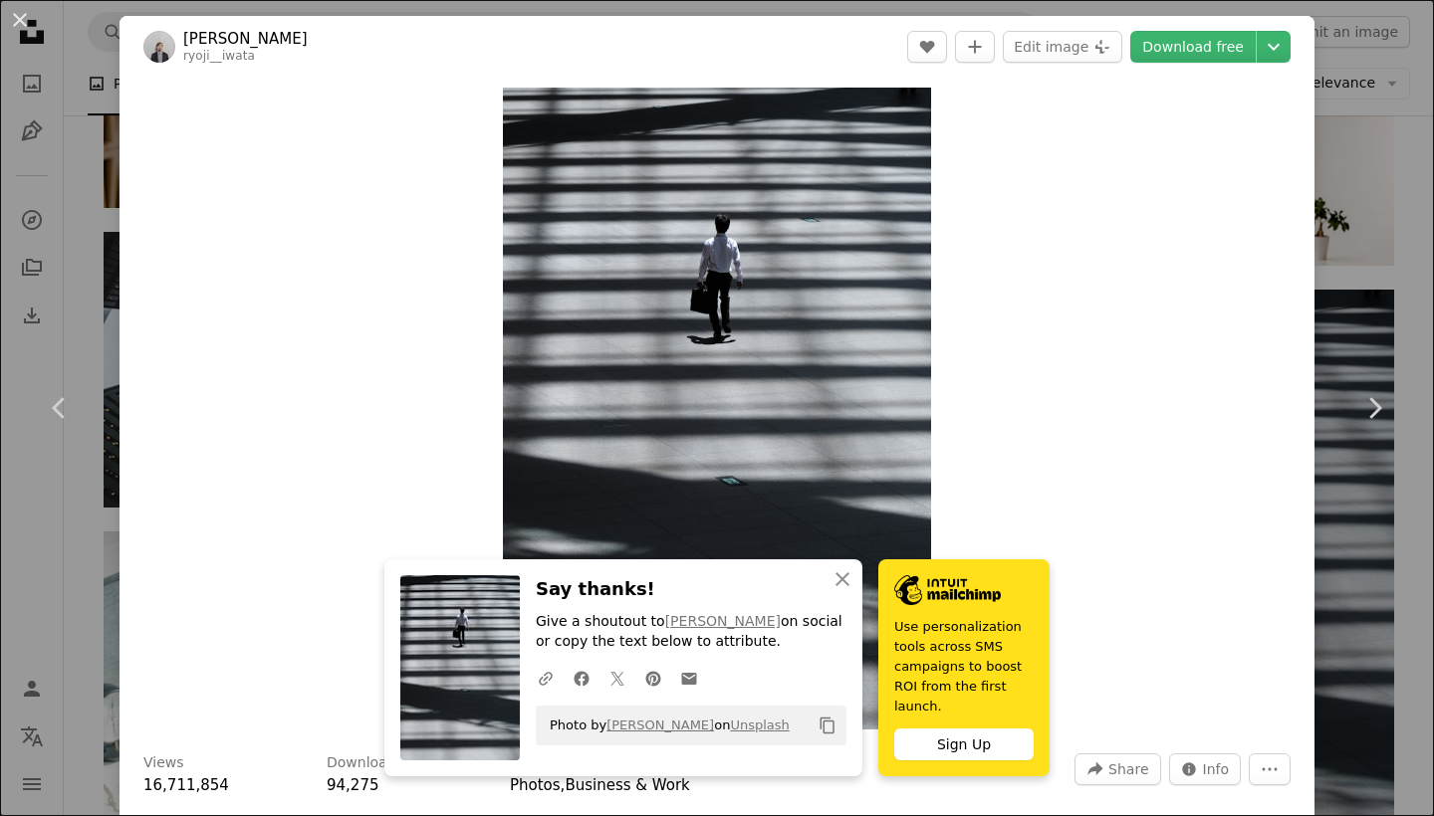
click at [107, 55] on div "An X shape Chevron left Chevron right [PERSON_NAME] ryoji__iwata A heart A plus…" at bounding box center [717, 408] width 1434 height 816
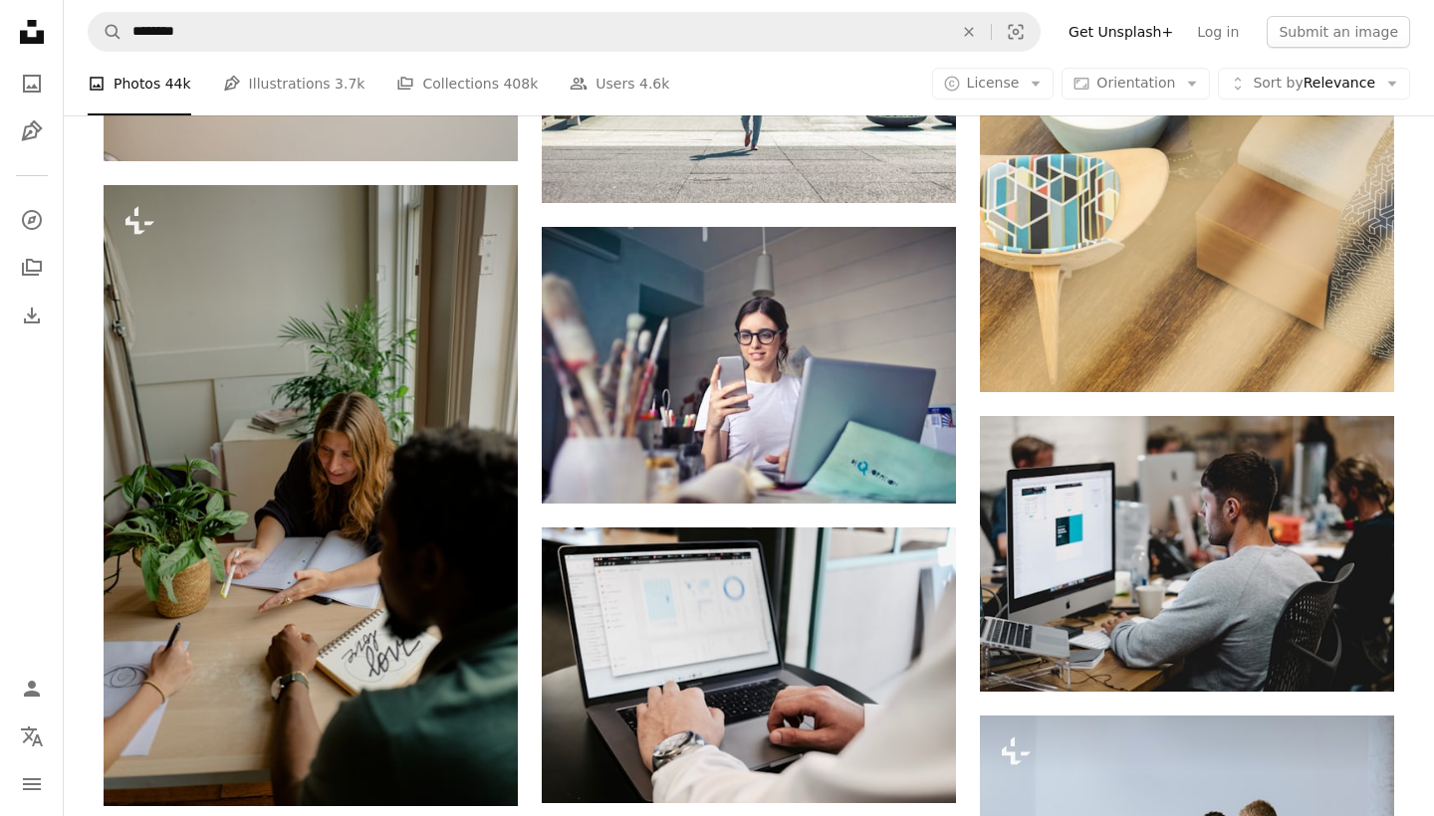
scroll to position [15356, 0]
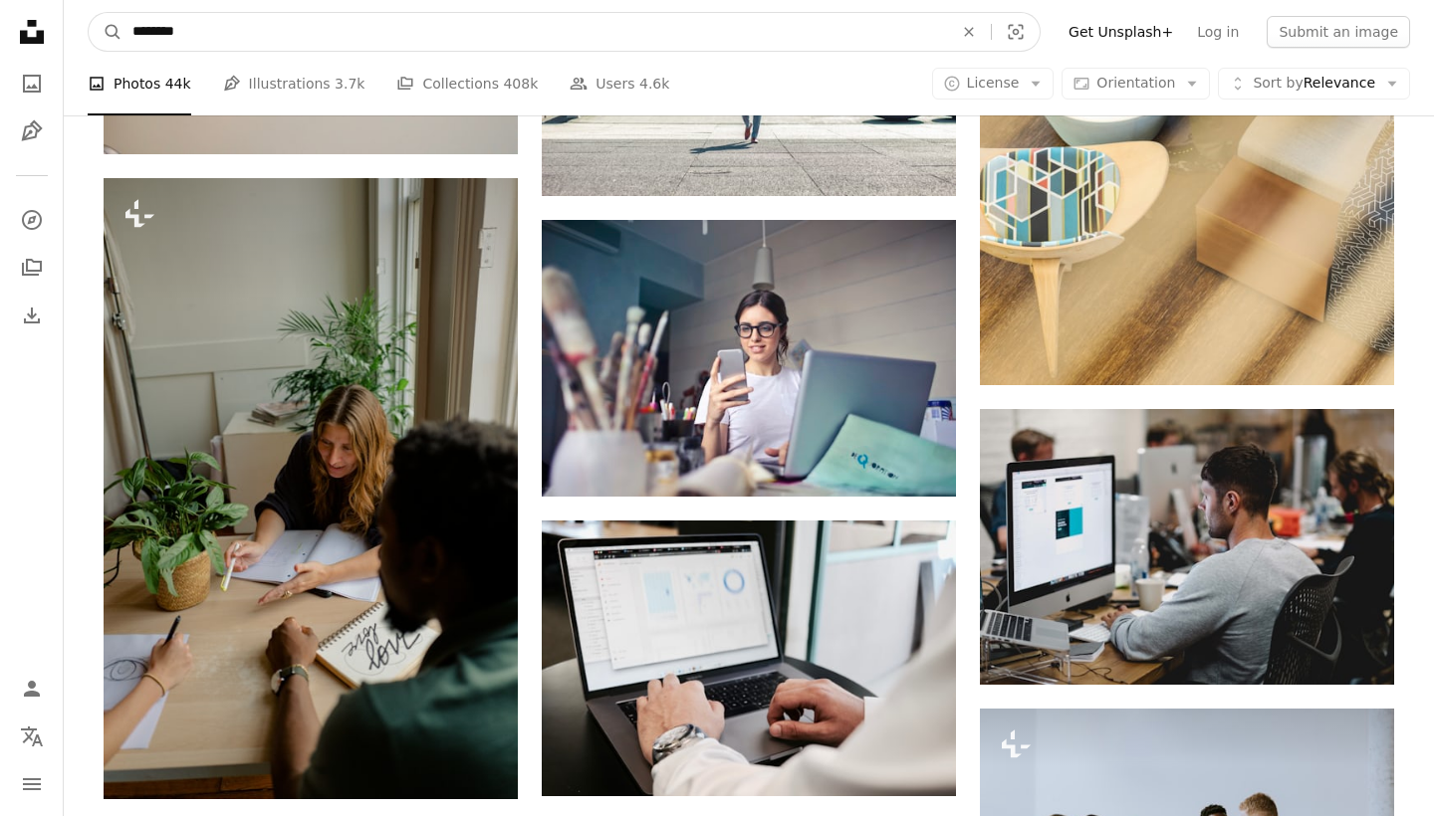
click at [449, 37] on input "********" at bounding box center [534, 32] width 824 height 38
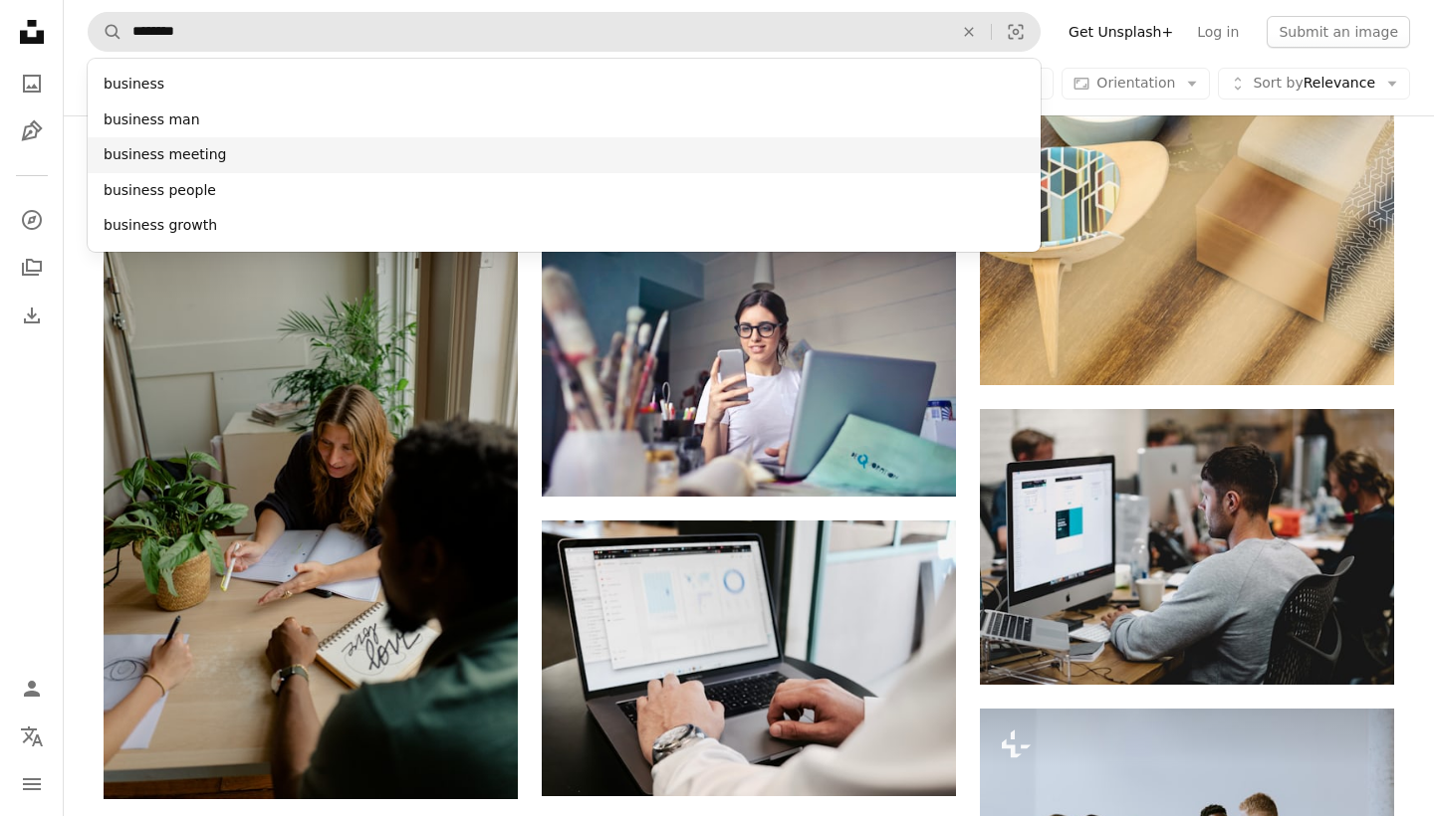
click at [259, 147] on div "business meeting" at bounding box center [564, 155] width 953 height 36
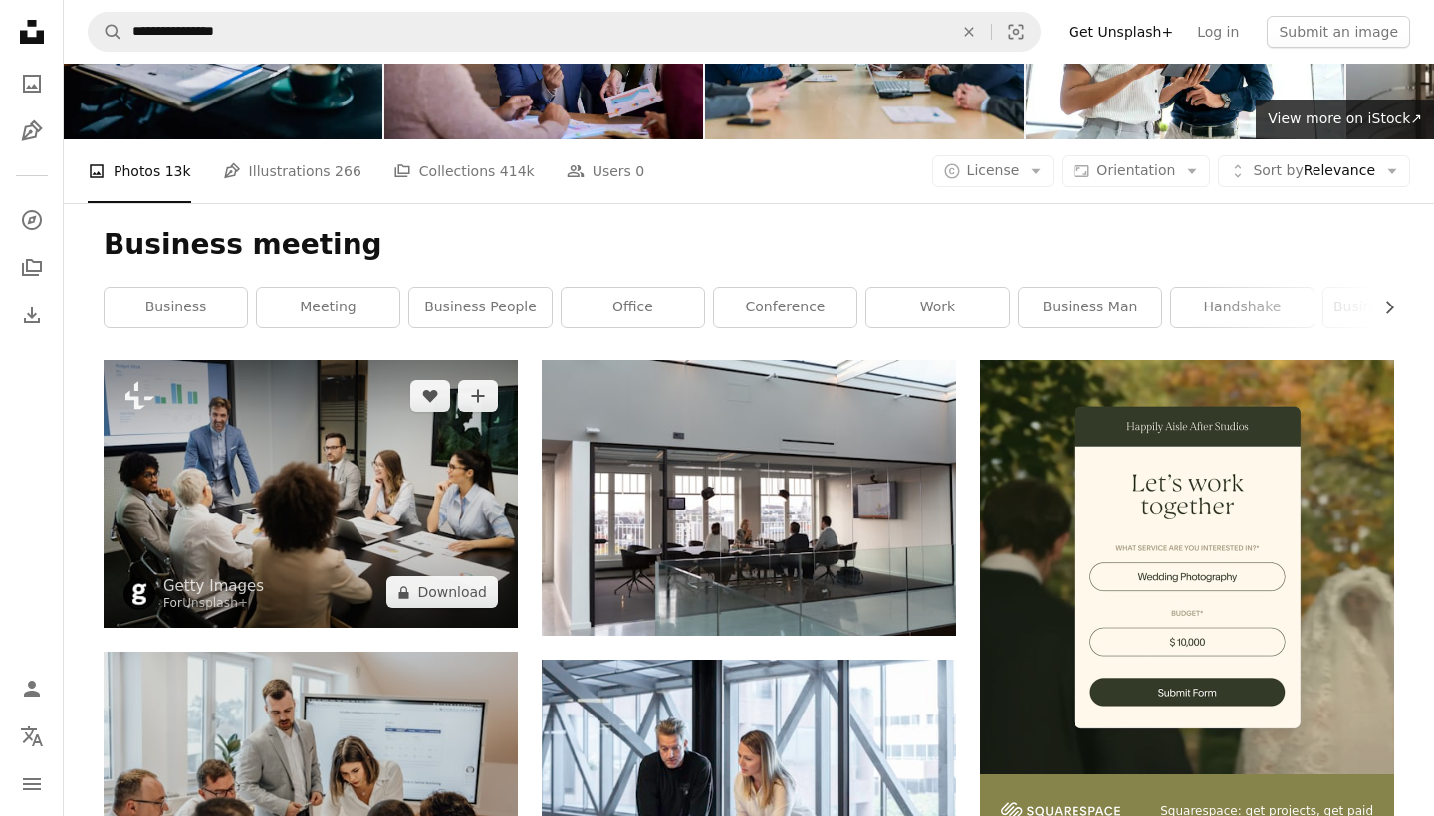
scroll to position [459, 0]
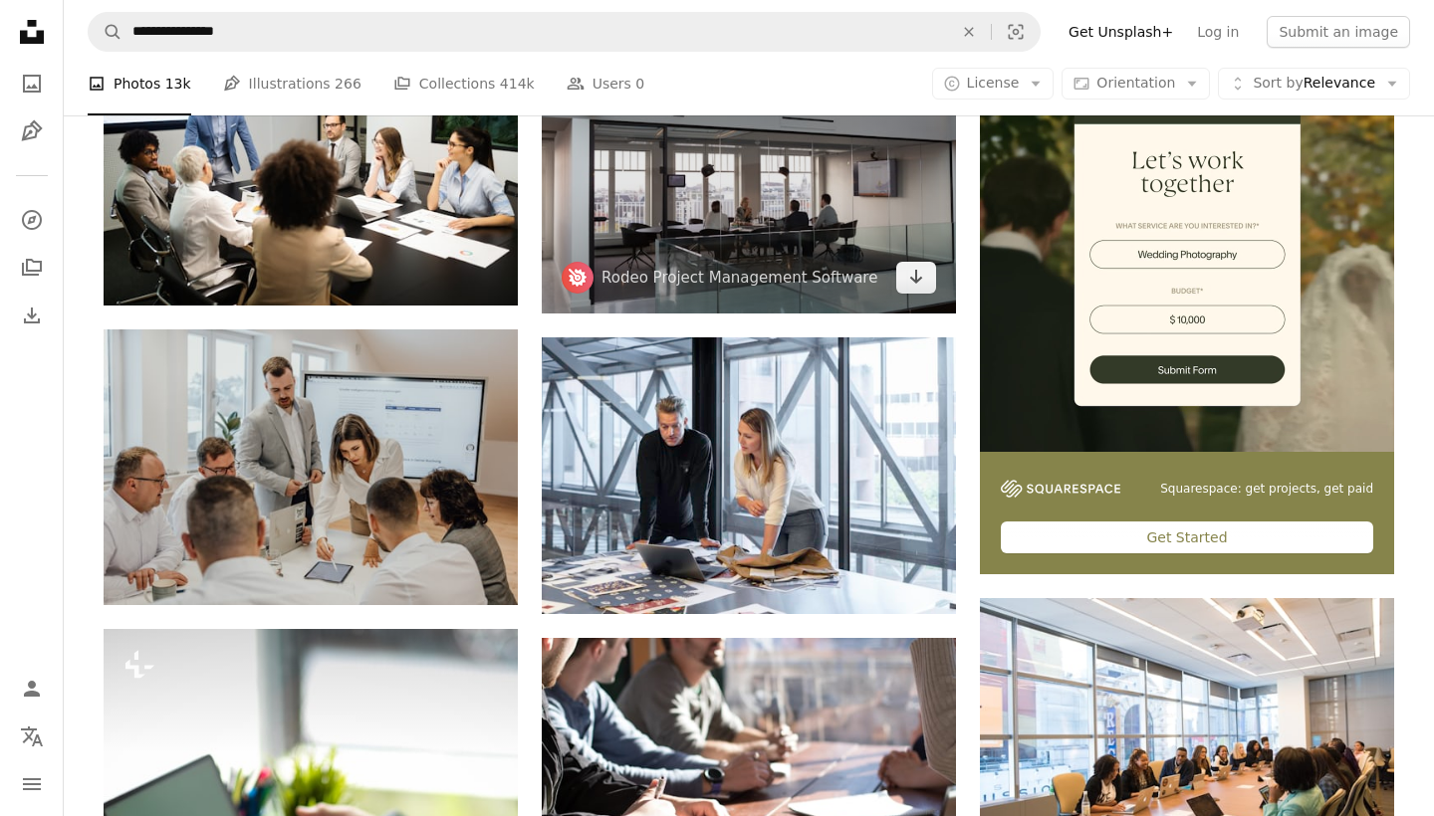
click at [784, 233] on img at bounding box center [749, 176] width 414 height 276
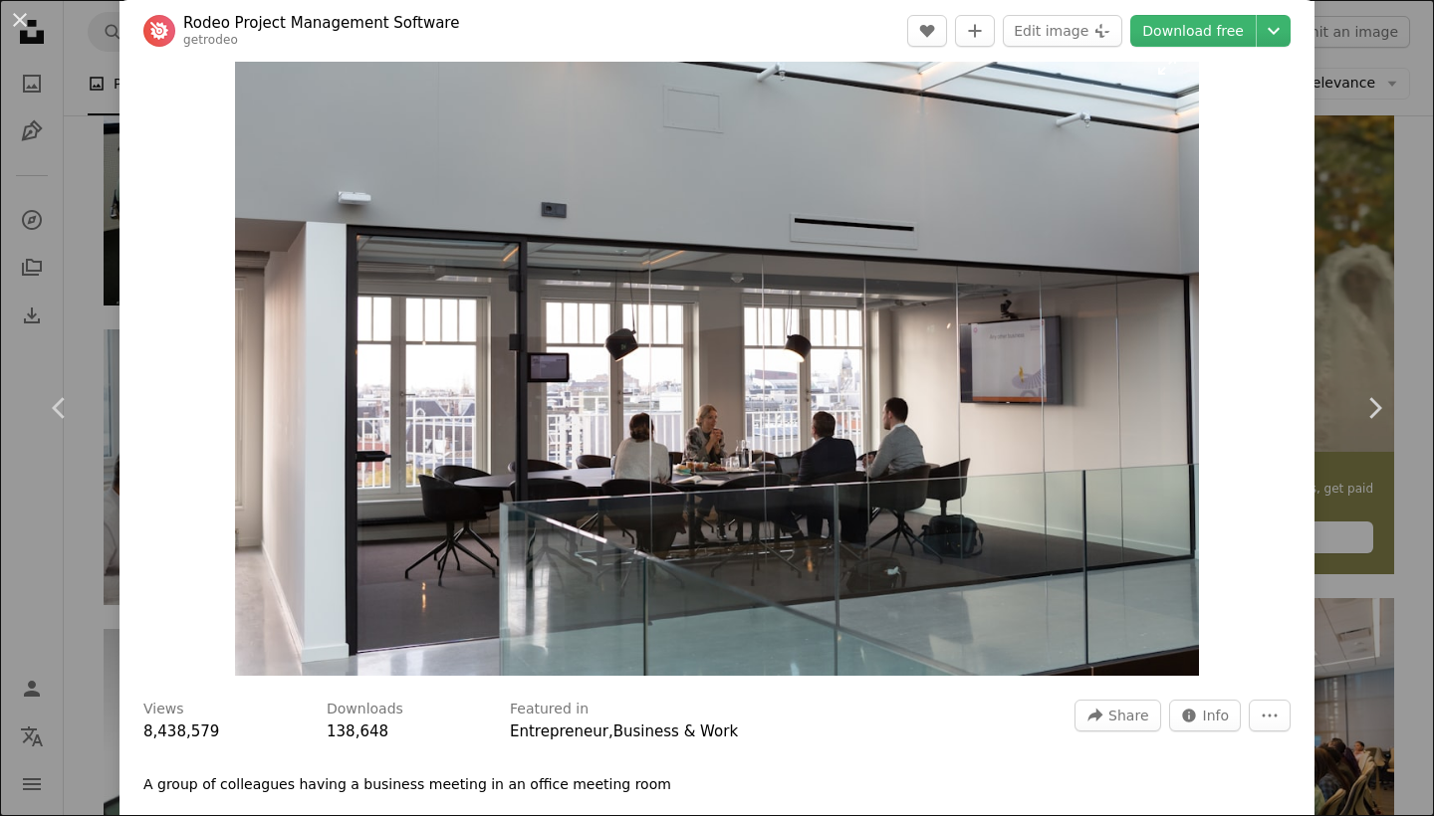
scroll to position [61, 0]
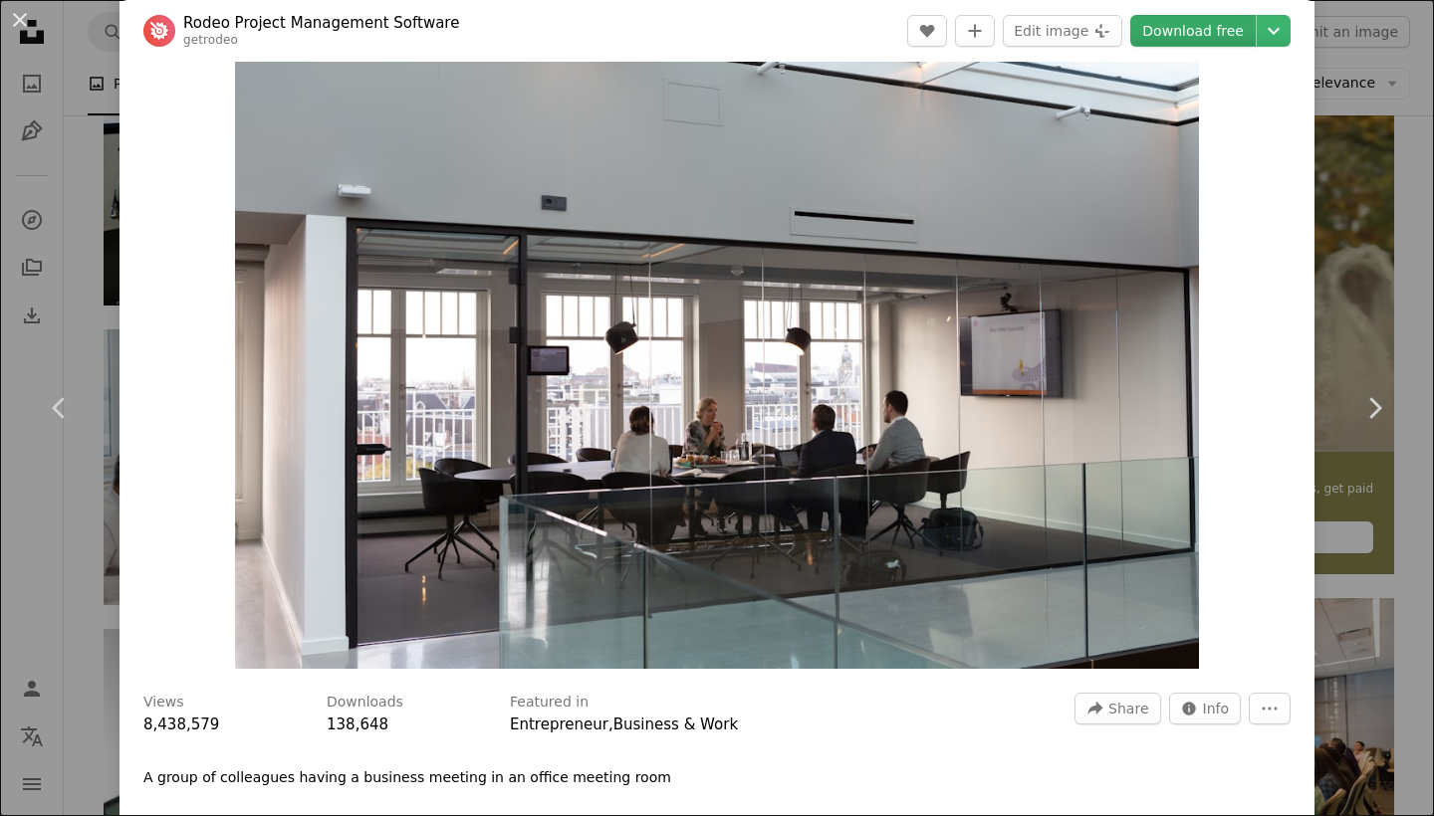
click at [1187, 40] on link "Download free" at bounding box center [1192, 31] width 125 height 32
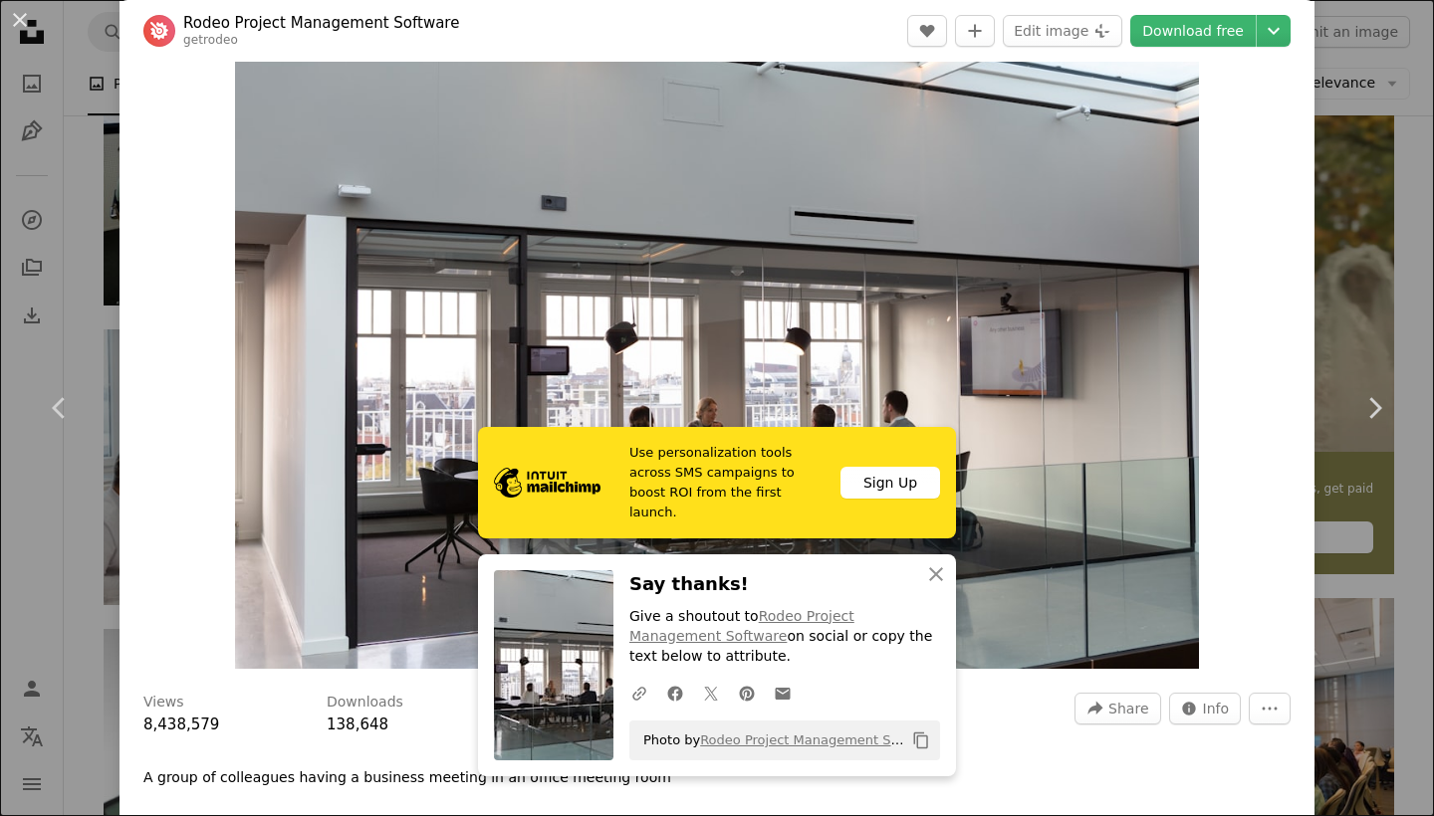
click at [75, 53] on div "An X shape Chevron left Chevron right Rodeo Project Management Software getrode…" at bounding box center [717, 408] width 1434 height 816
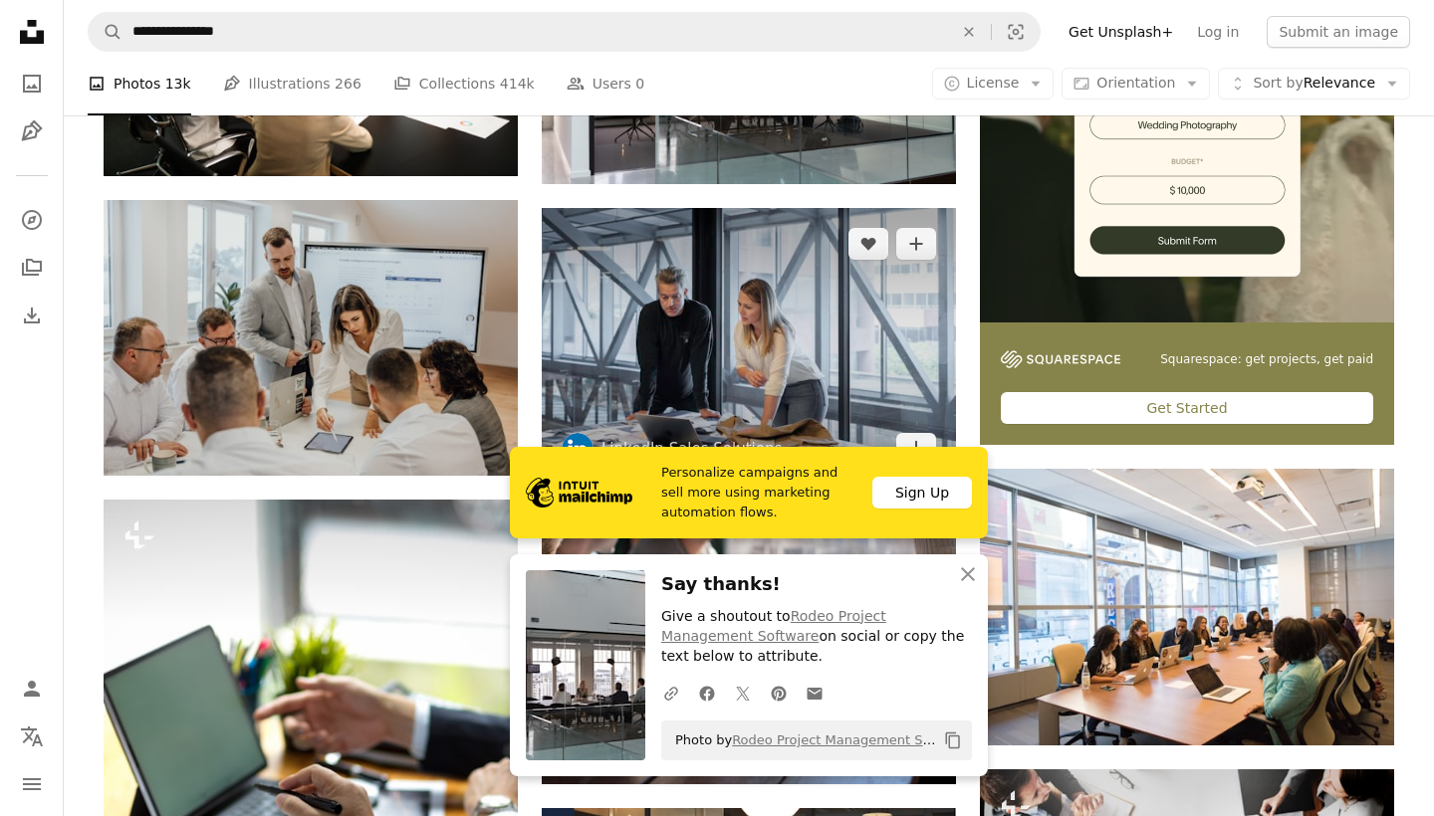
scroll to position [623, 0]
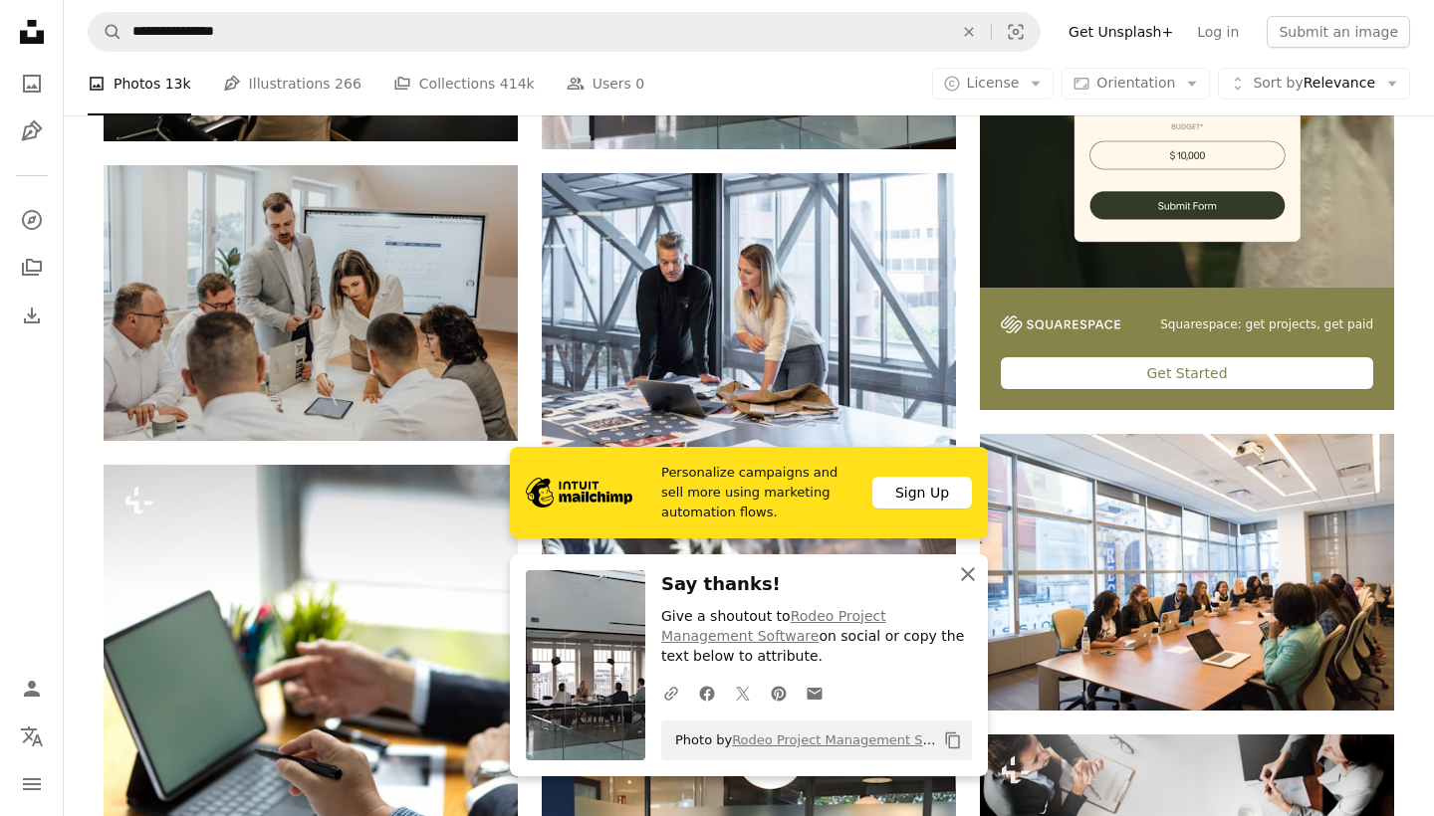
click at [966, 573] on icon "An X shape" at bounding box center [968, 574] width 24 height 24
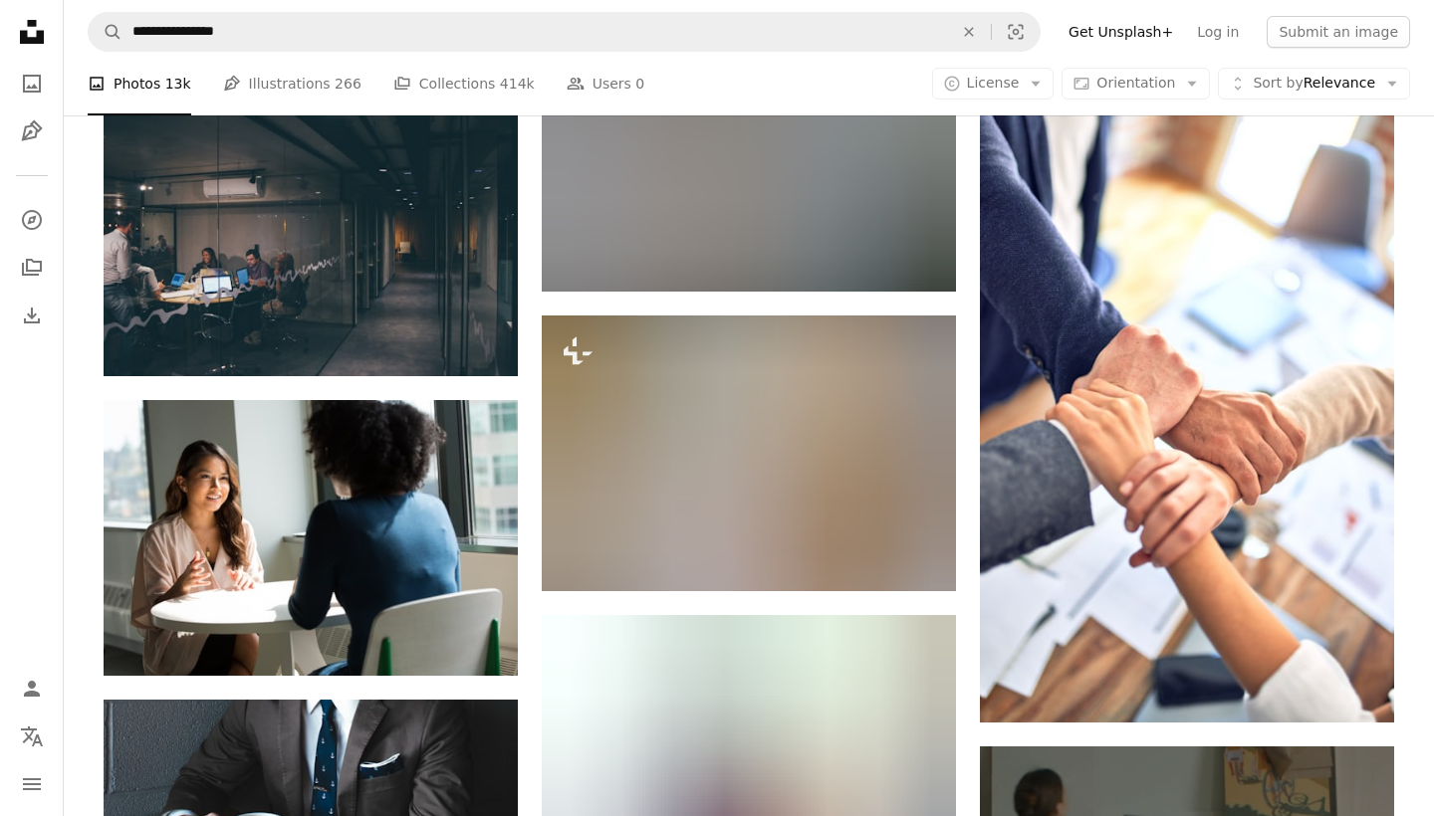
scroll to position [5248, 0]
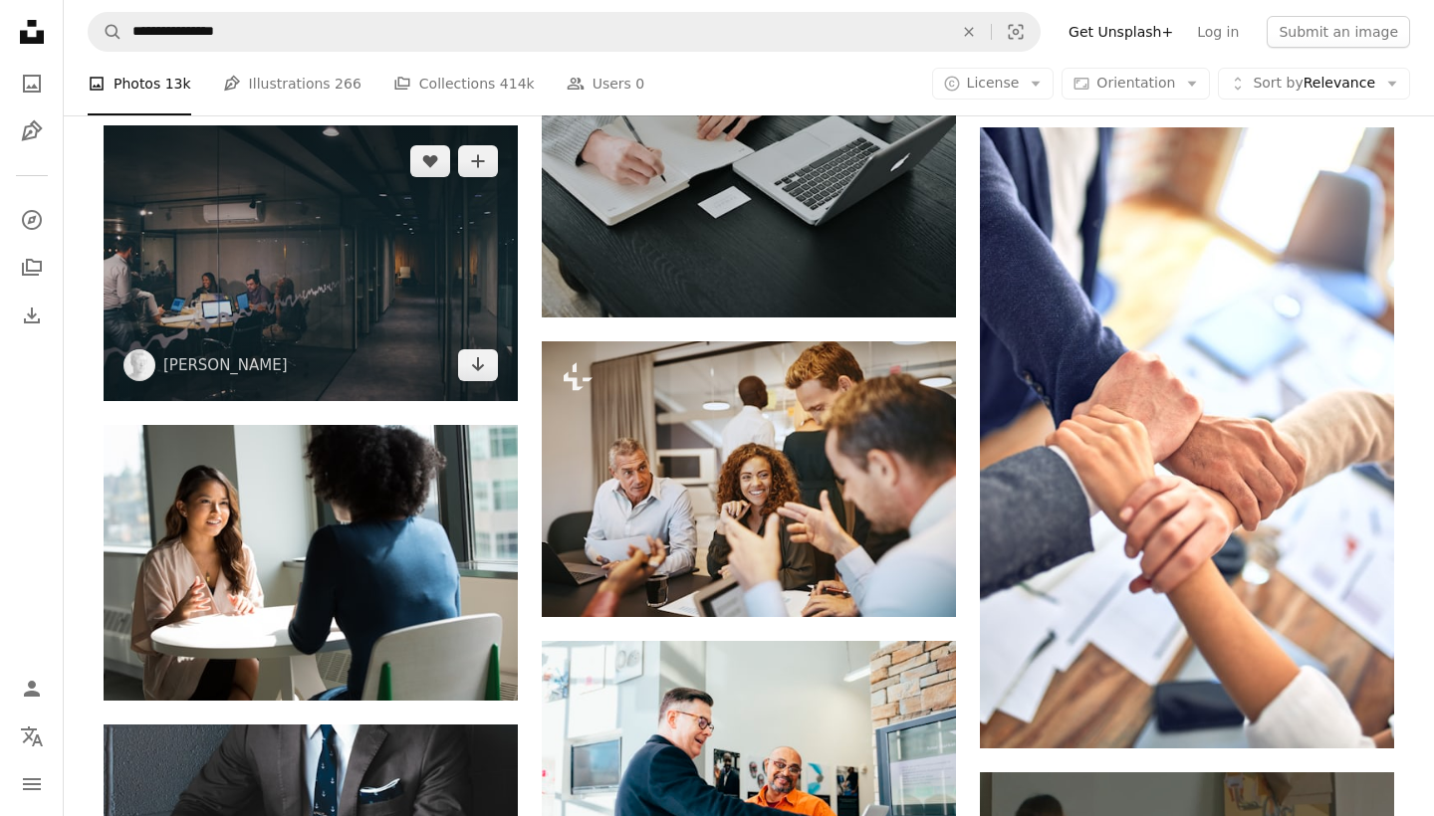
click at [295, 249] on img at bounding box center [311, 263] width 414 height 276
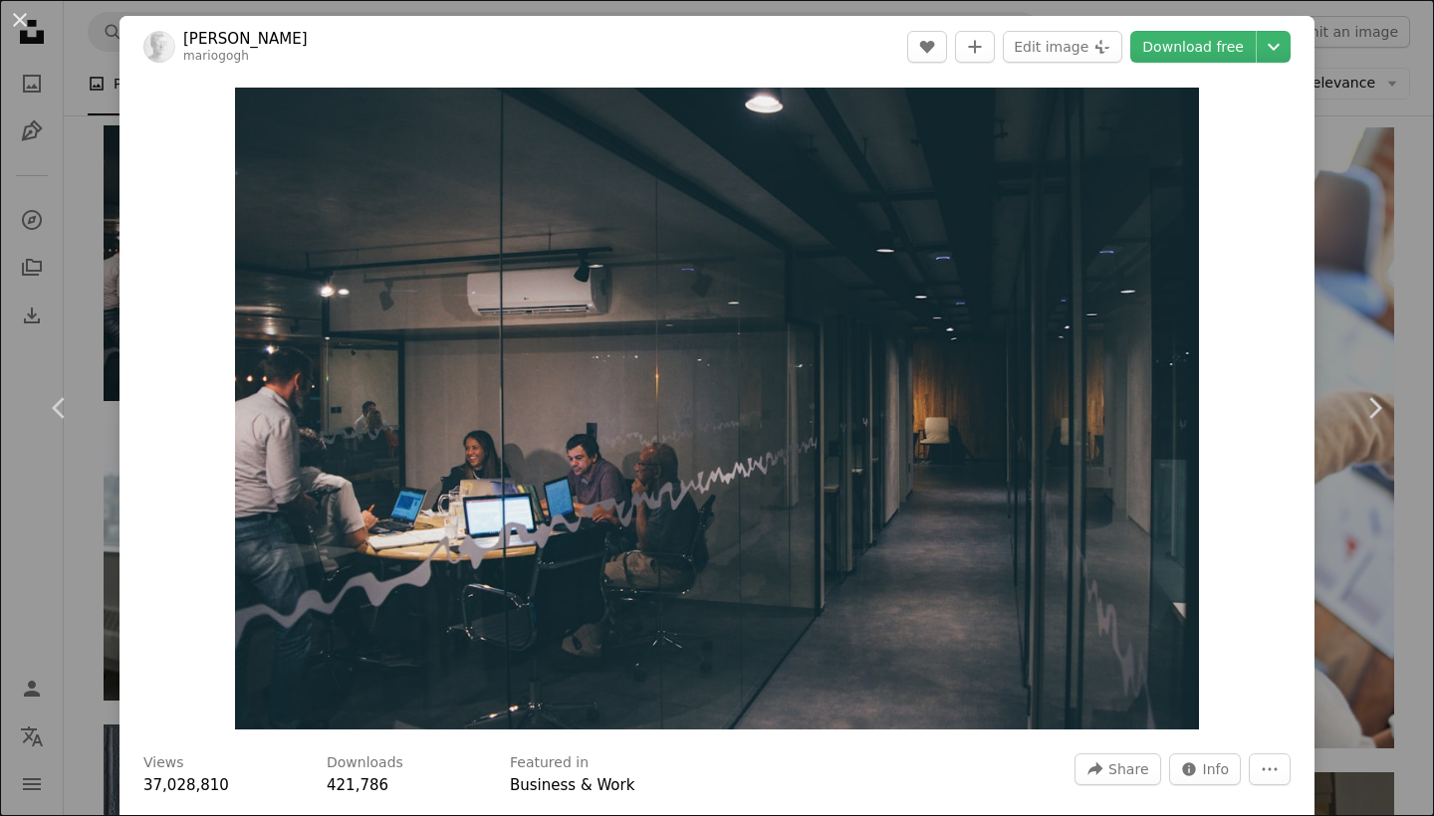
click at [91, 59] on div "An X shape Chevron left Chevron right [PERSON_NAME] mariogogh A heart A plus si…" at bounding box center [717, 408] width 1434 height 816
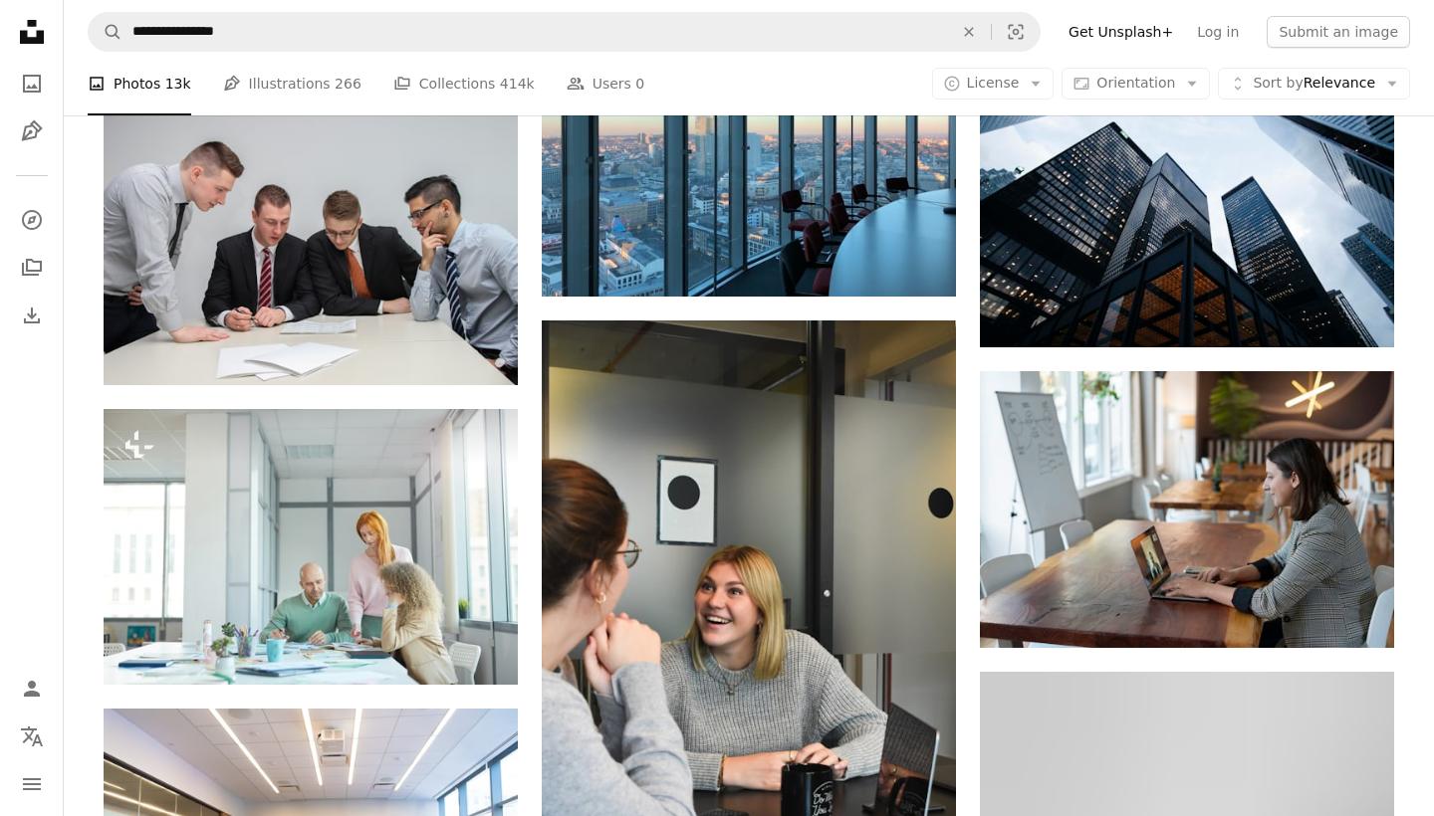
scroll to position [6808, 0]
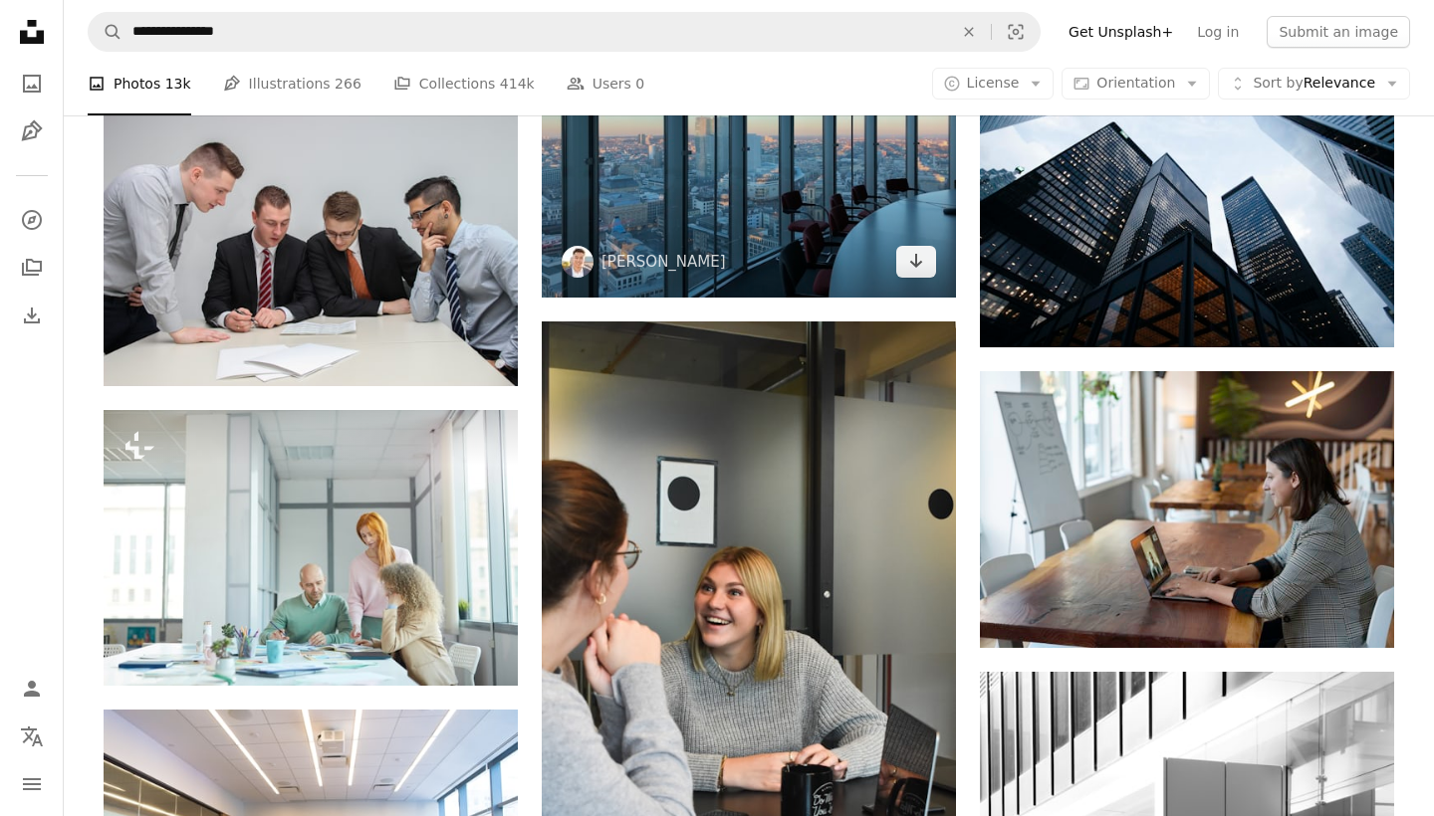
click at [790, 198] on img at bounding box center [749, 142] width 414 height 311
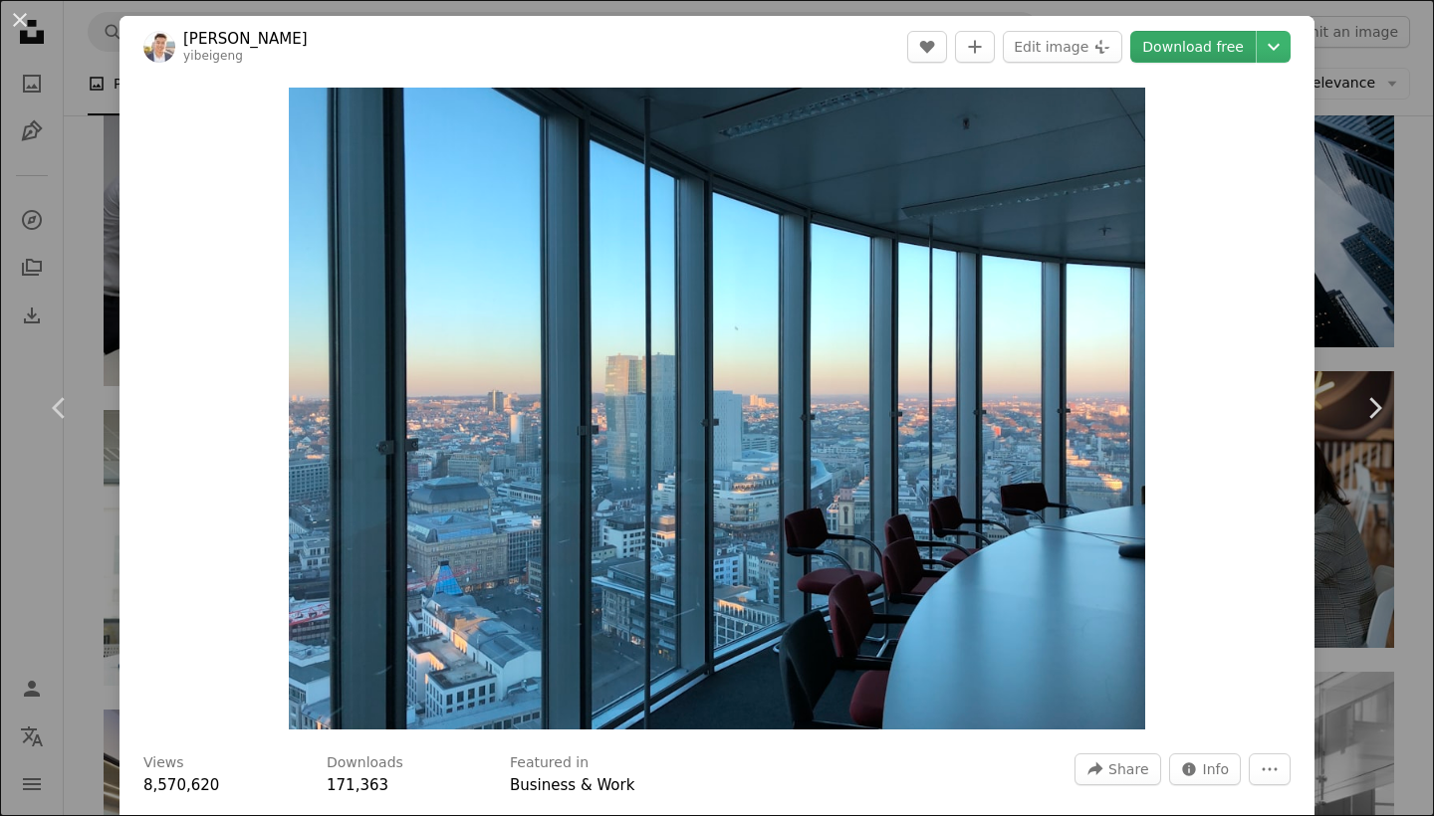
click at [1183, 44] on link "Download free" at bounding box center [1192, 47] width 125 height 32
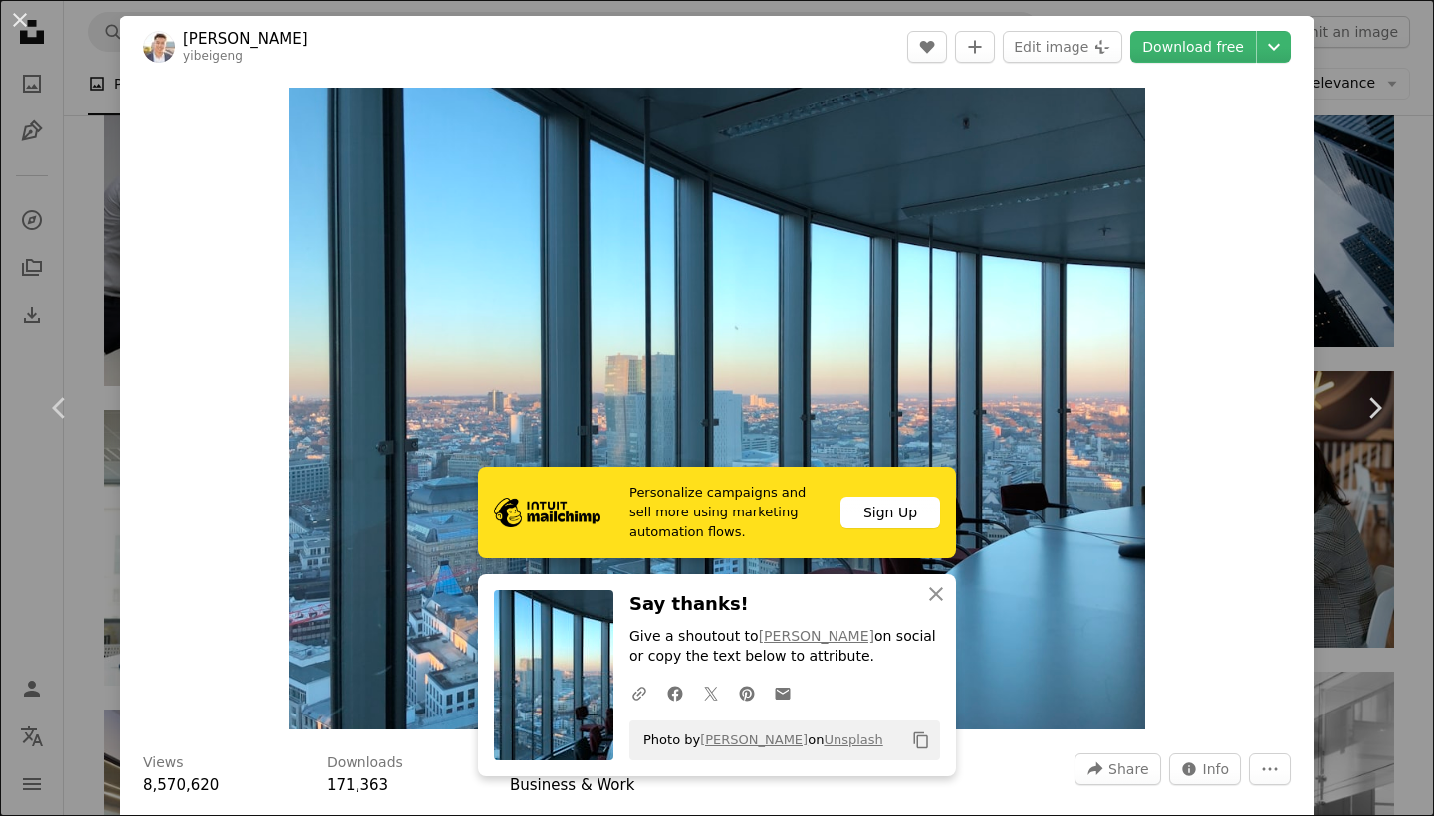
click at [89, 51] on div "An X shape Chevron left Chevron right [PERSON_NAME] yibeigeng A heart A plus si…" at bounding box center [717, 408] width 1434 height 816
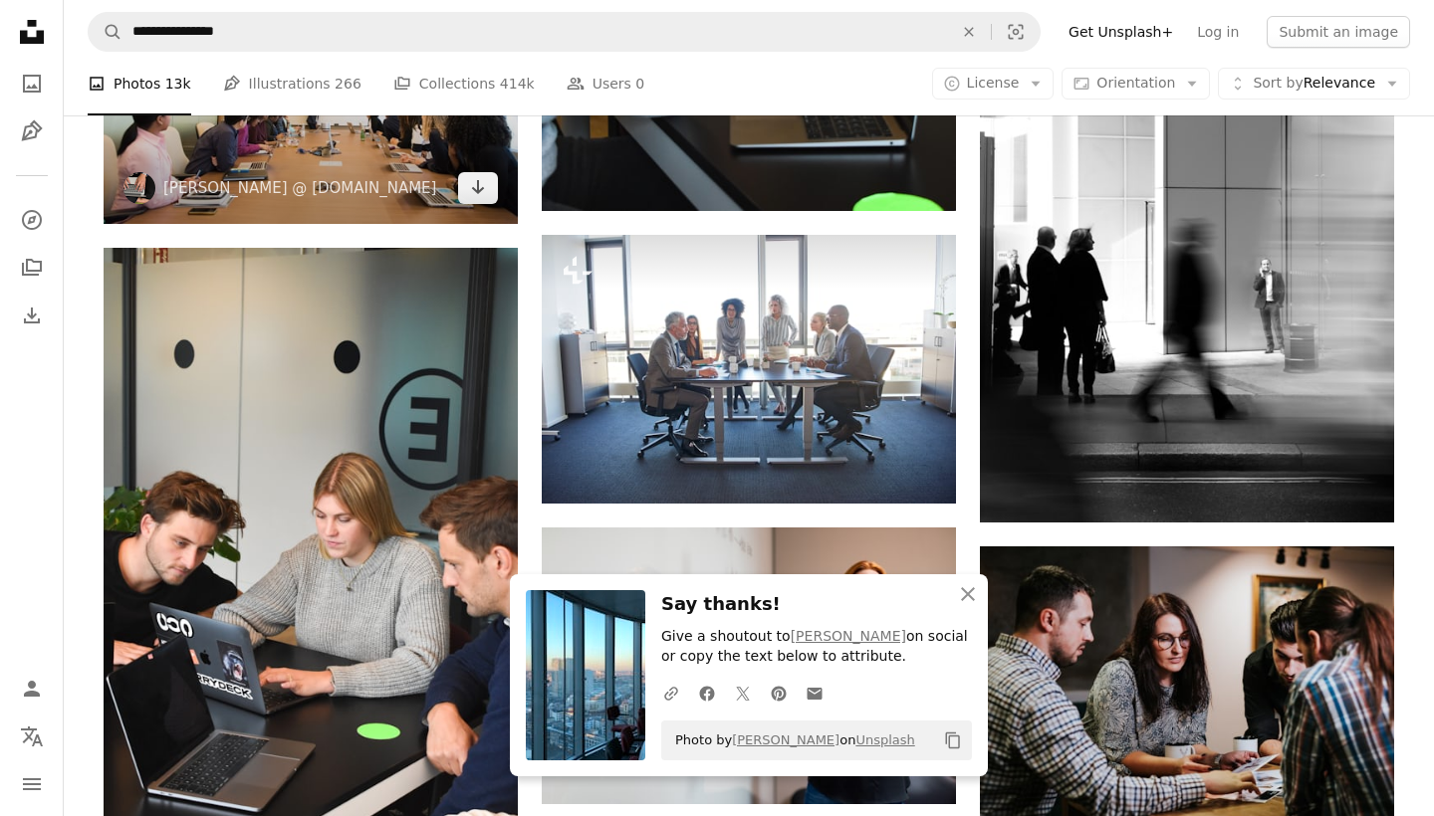
scroll to position [7572, 0]
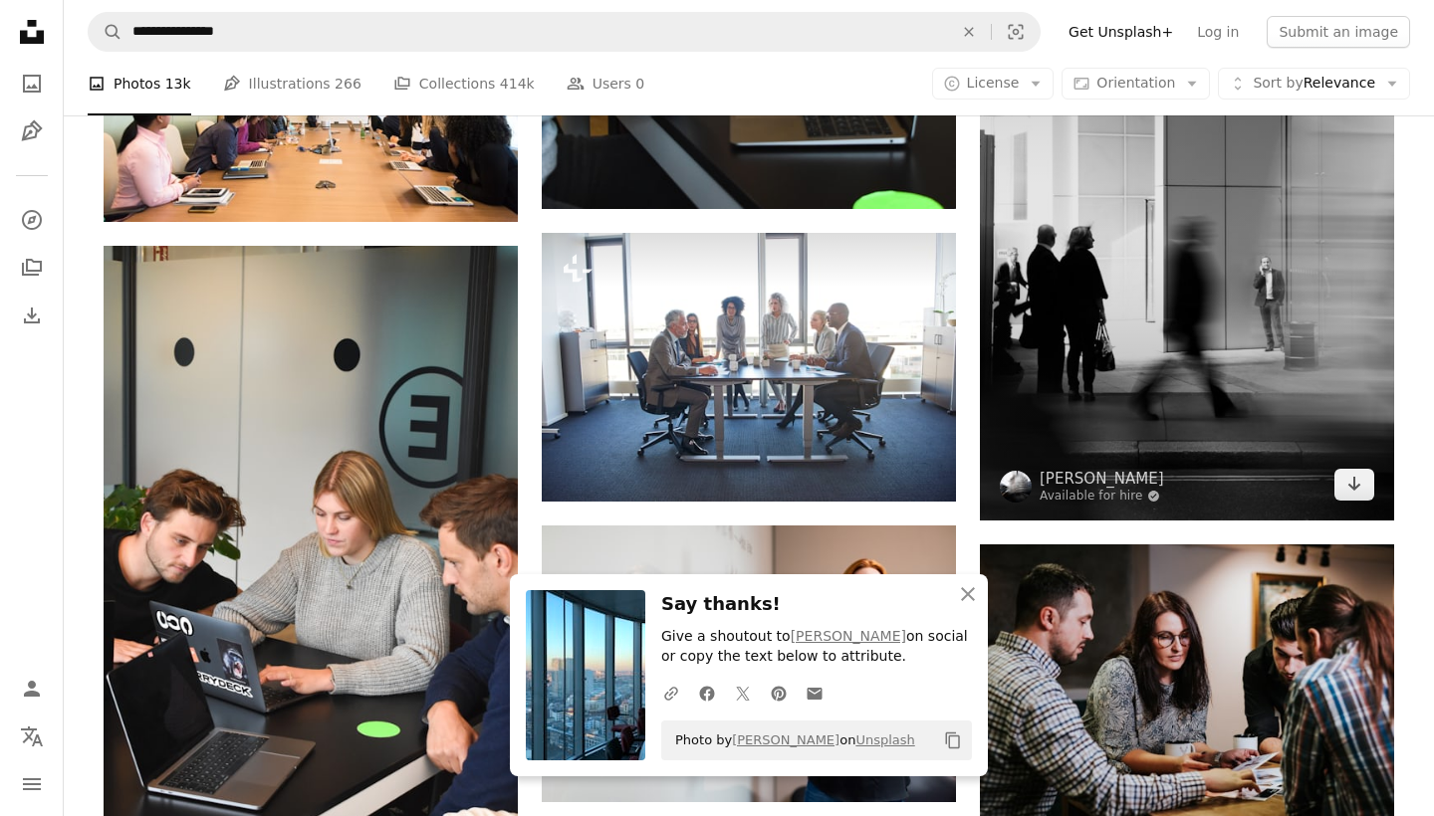
click at [1274, 332] on img at bounding box center [1187, 213] width 414 height 613
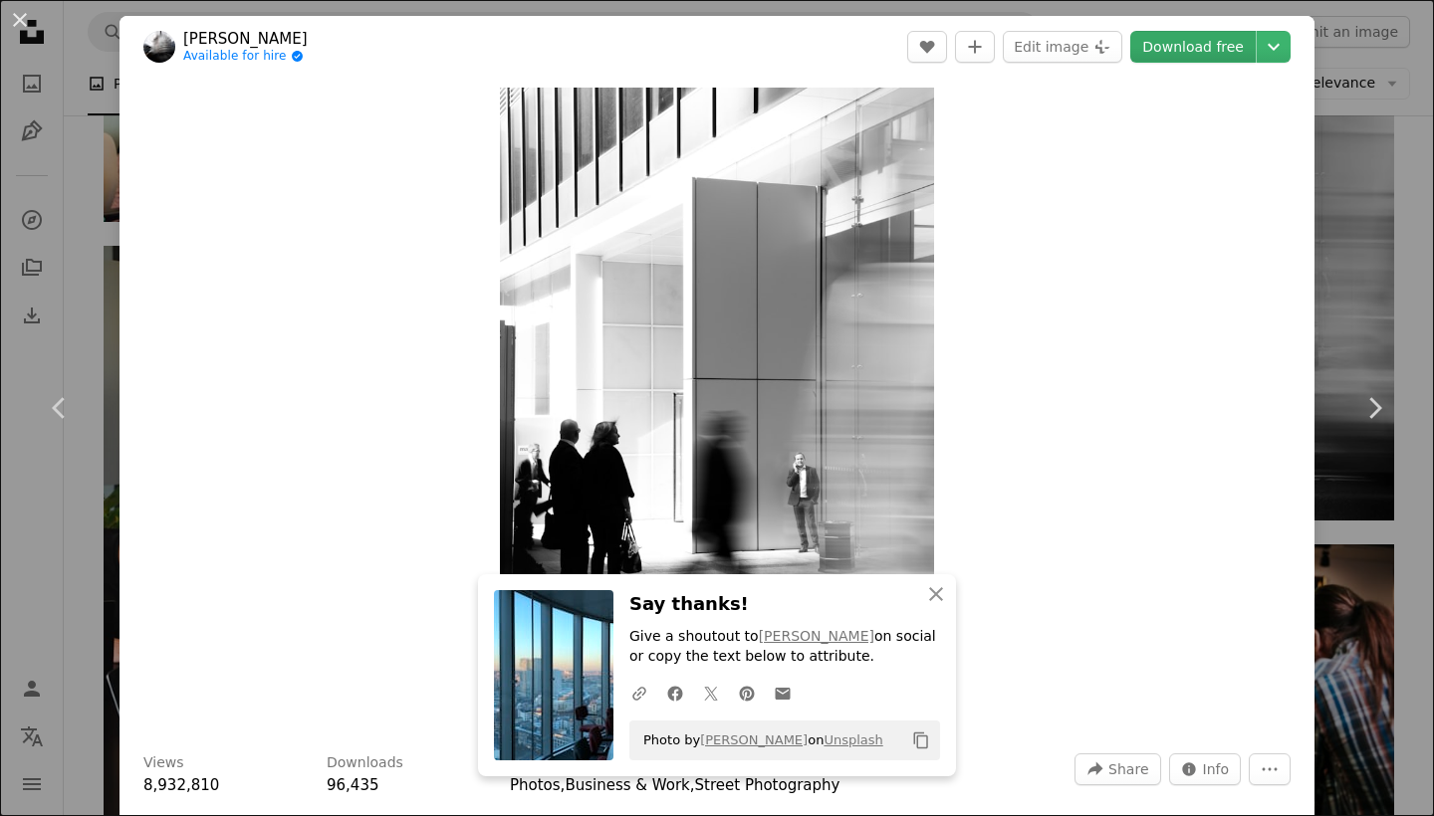
click at [1194, 45] on link "Download free" at bounding box center [1192, 47] width 125 height 32
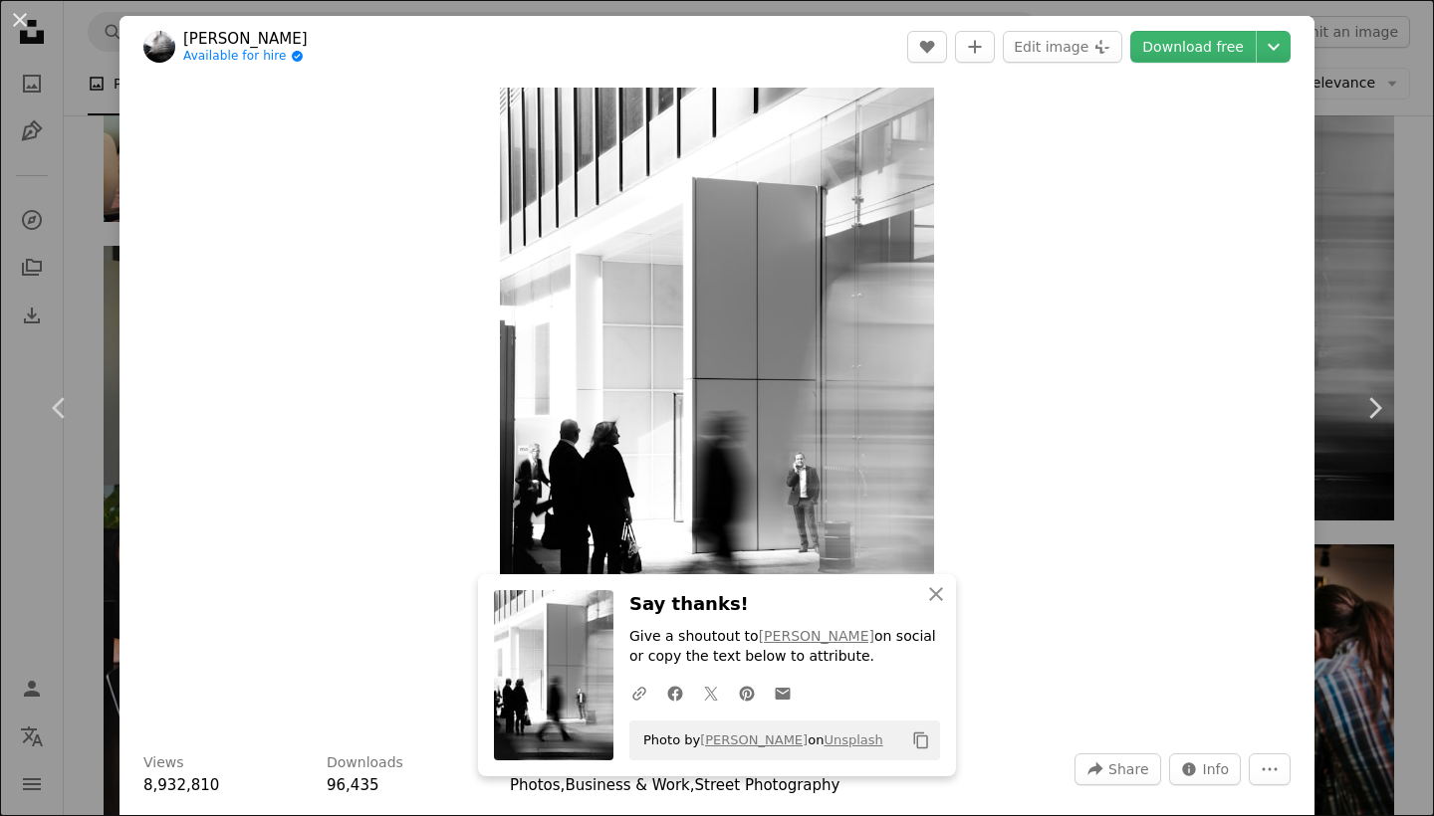
click at [87, 132] on div "An X shape Chevron left Chevron right [PERSON_NAME] Available for hire A checkm…" at bounding box center [717, 408] width 1434 height 816
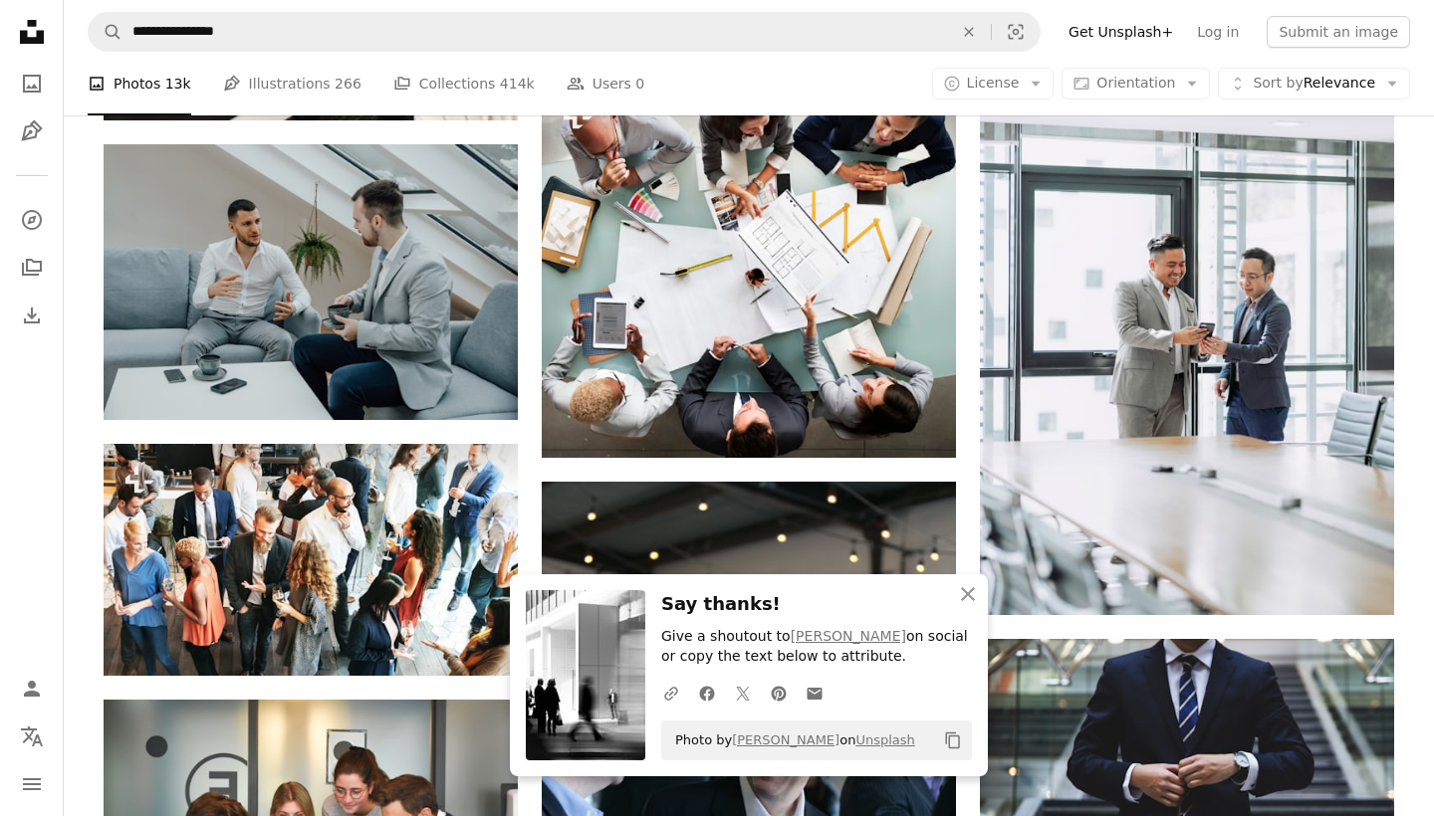
scroll to position [8467, 0]
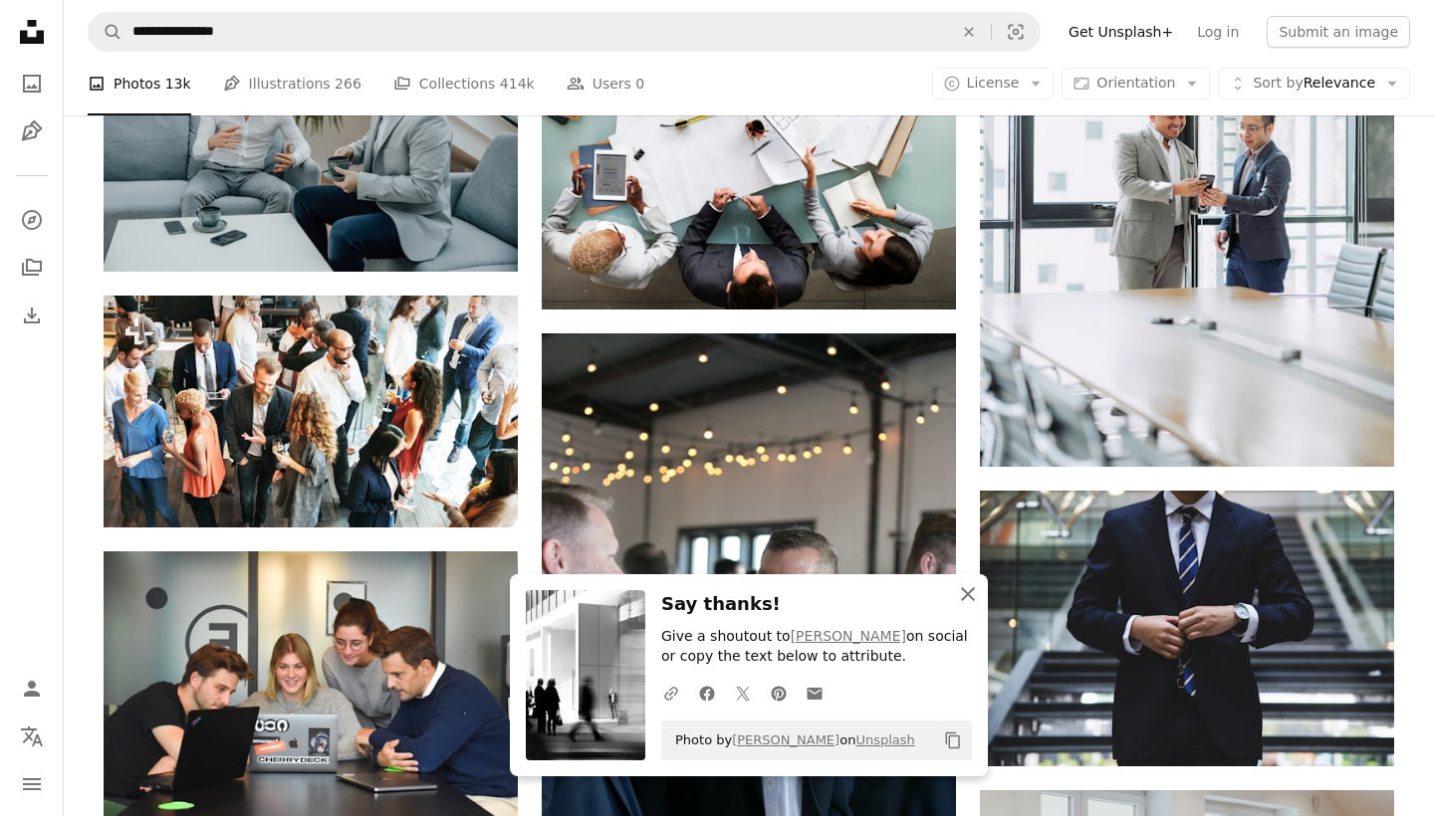
click at [959, 595] on icon "An X shape" at bounding box center [968, 594] width 24 height 24
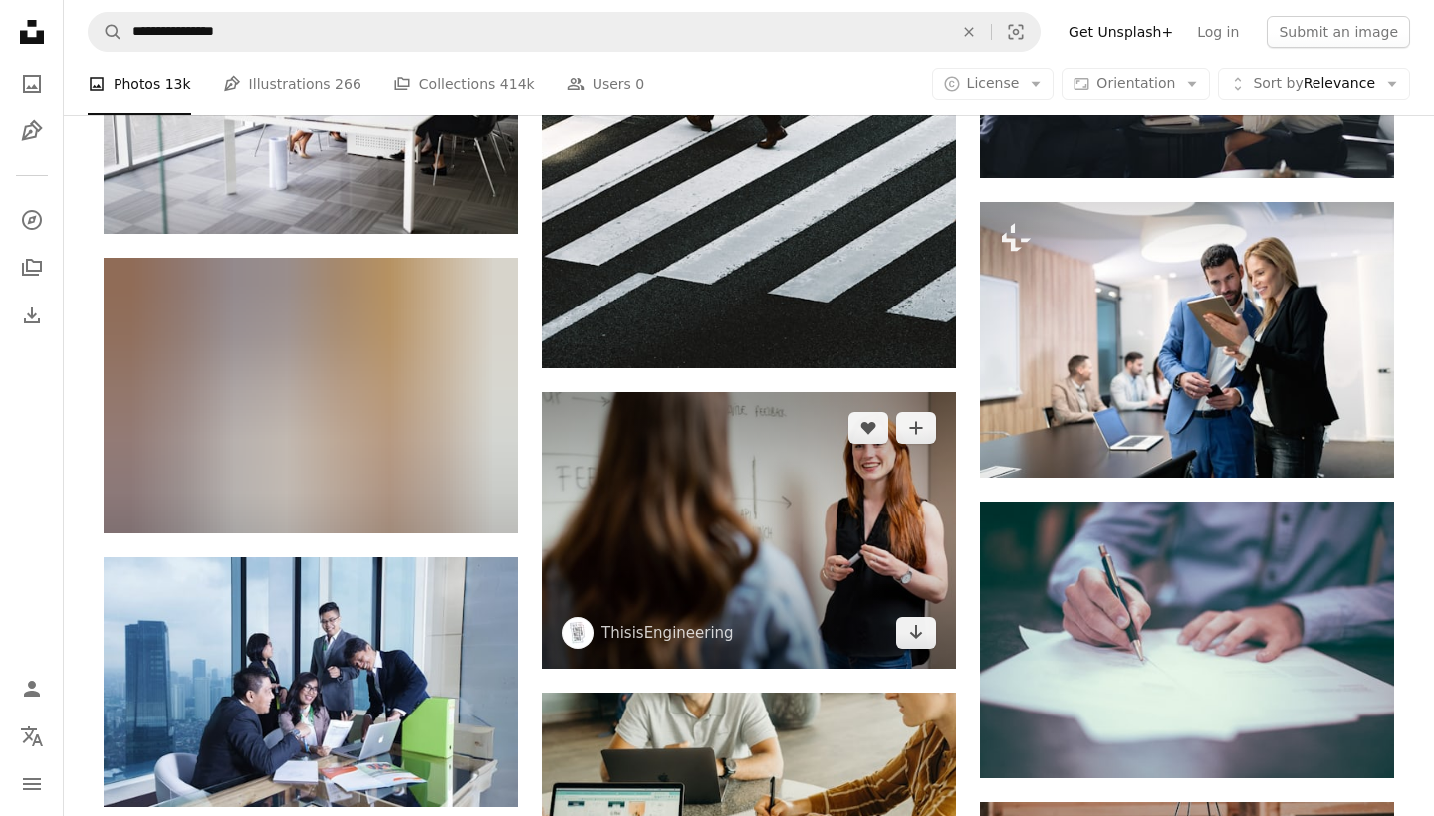
scroll to position [11386, 0]
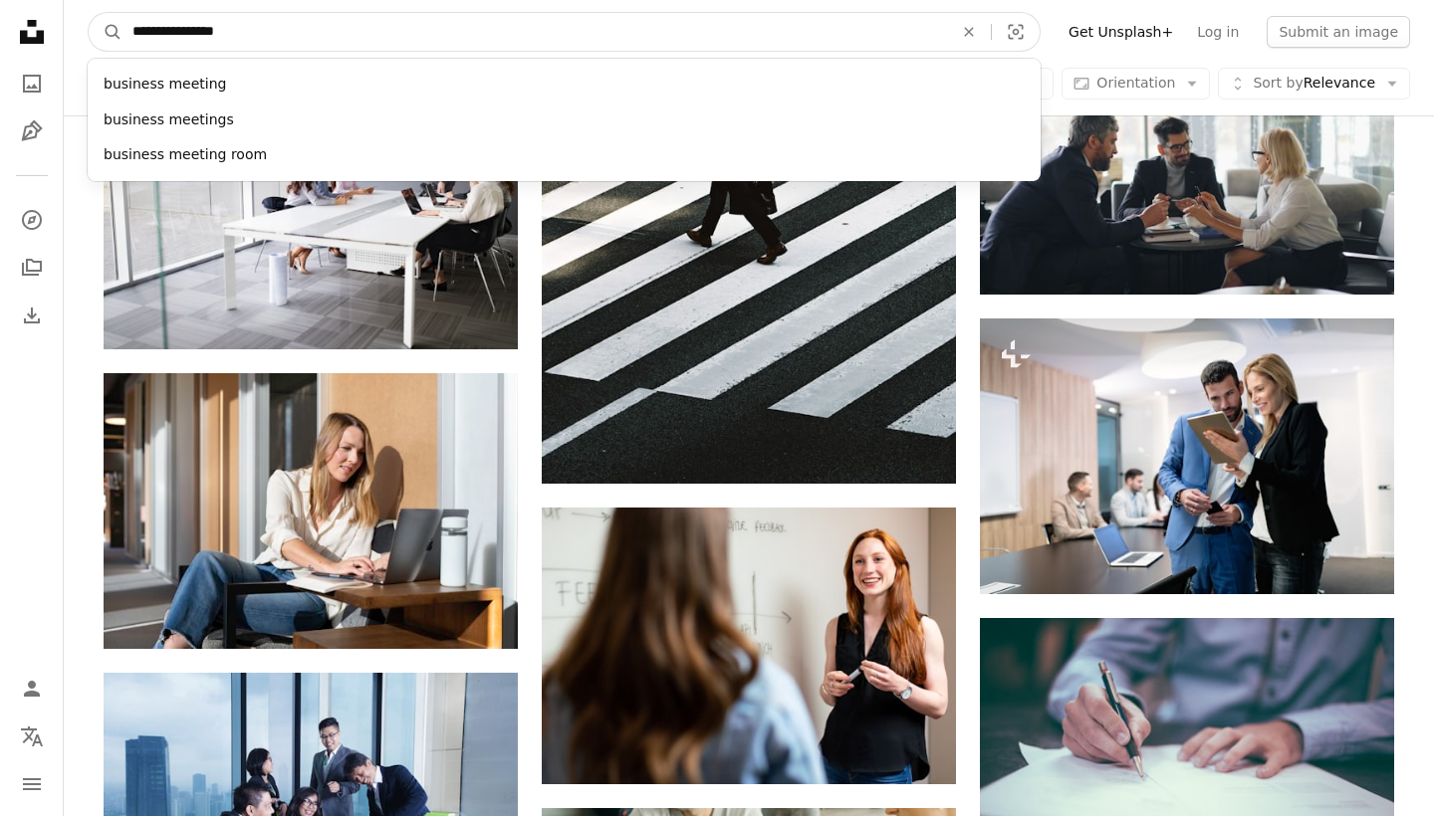
drag, startPoint x: 593, startPoint y: 26, endPoint x: 51, endPoint y: 24, distance: 542.6
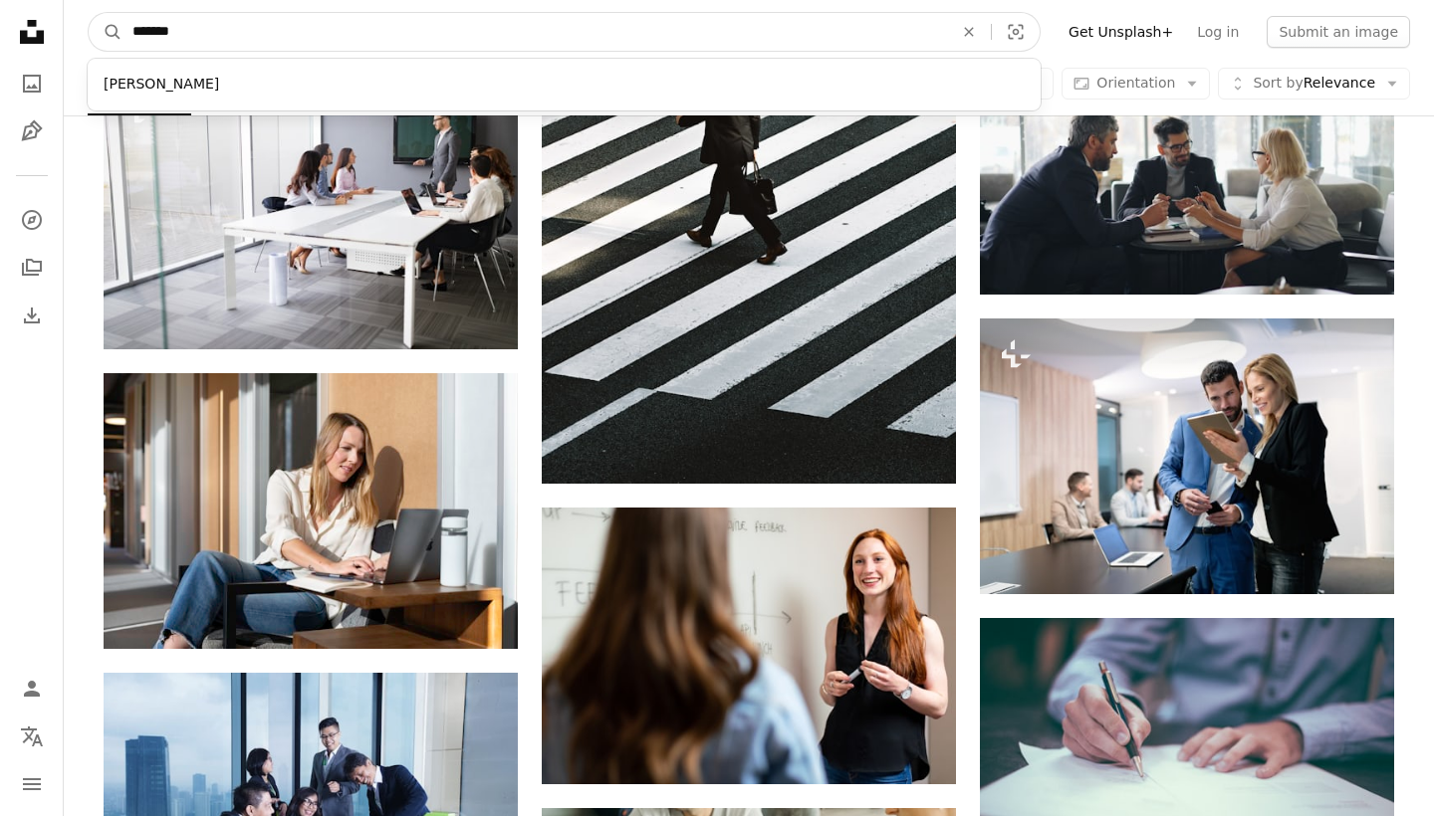
type input "********"
click at [106, 32] on button "A magnifying glass" at bounding box center [106, 32] width 34 height 38
